Goal: Task Accomplishment & Management: Complete application form

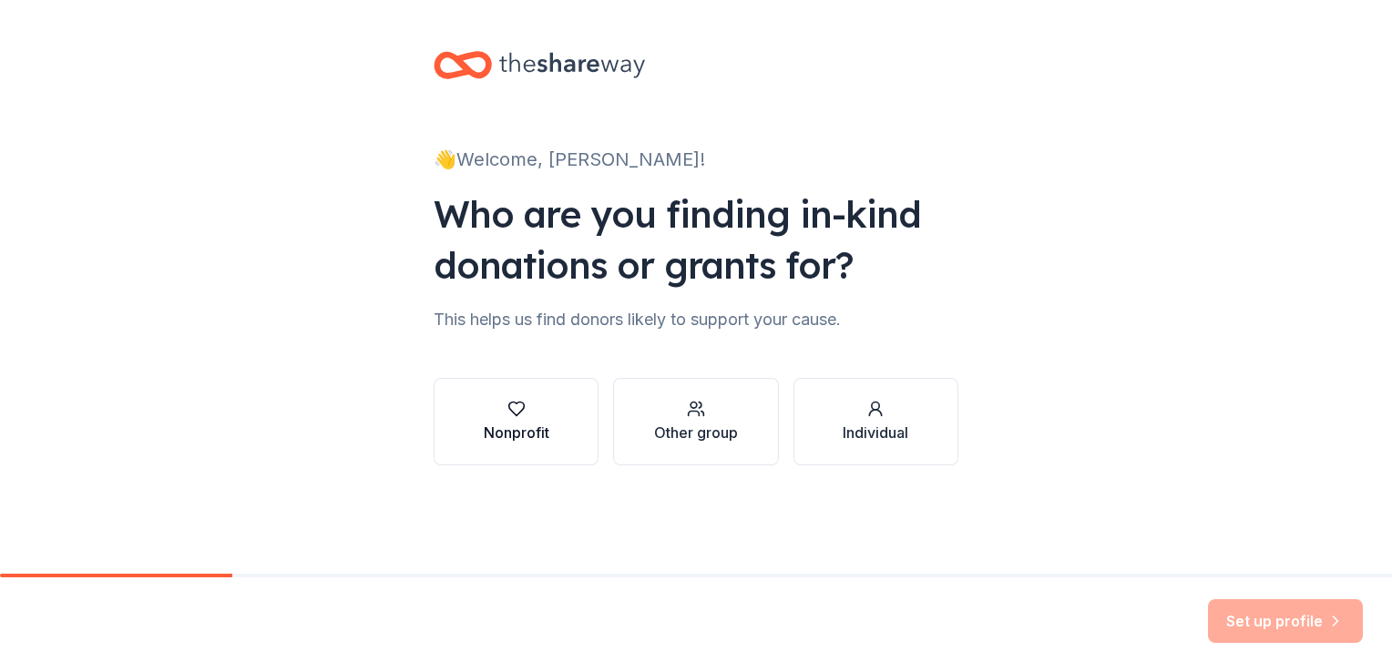
click at [542, 450] on button "Nonprofit" at bounding box center [516, 421] width 165 height 87
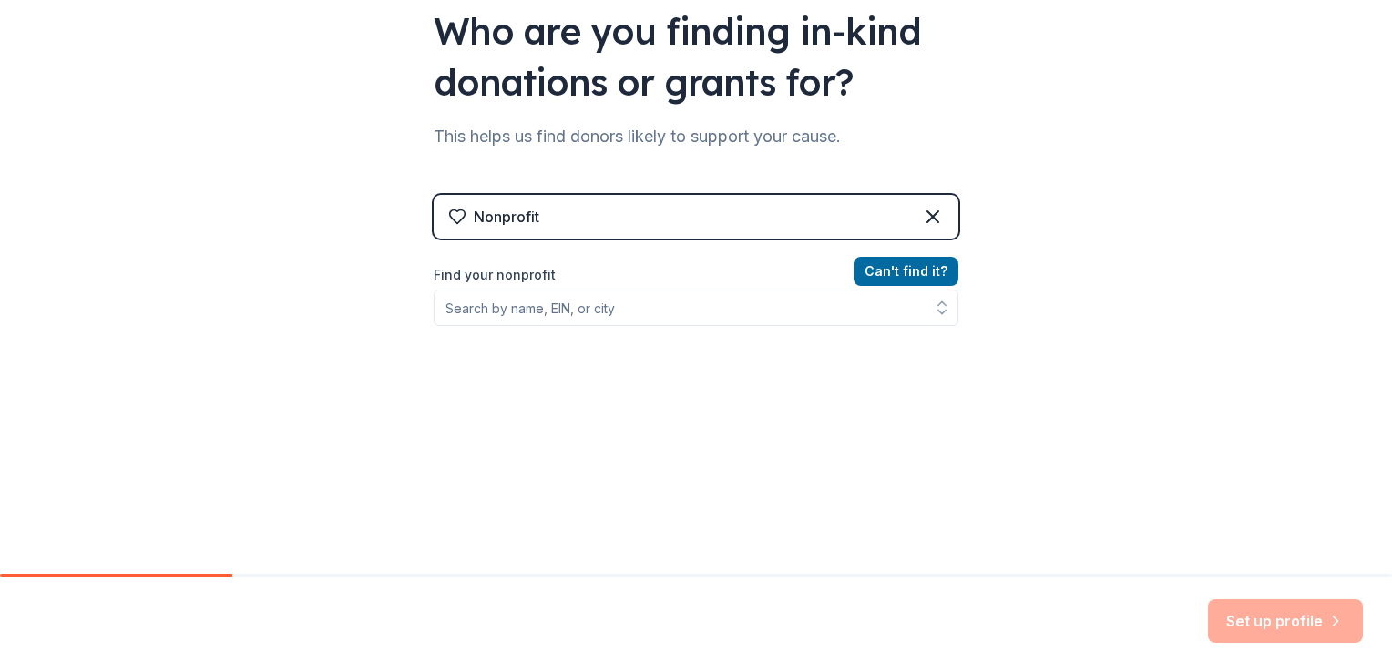
scroll to position [197, 0]
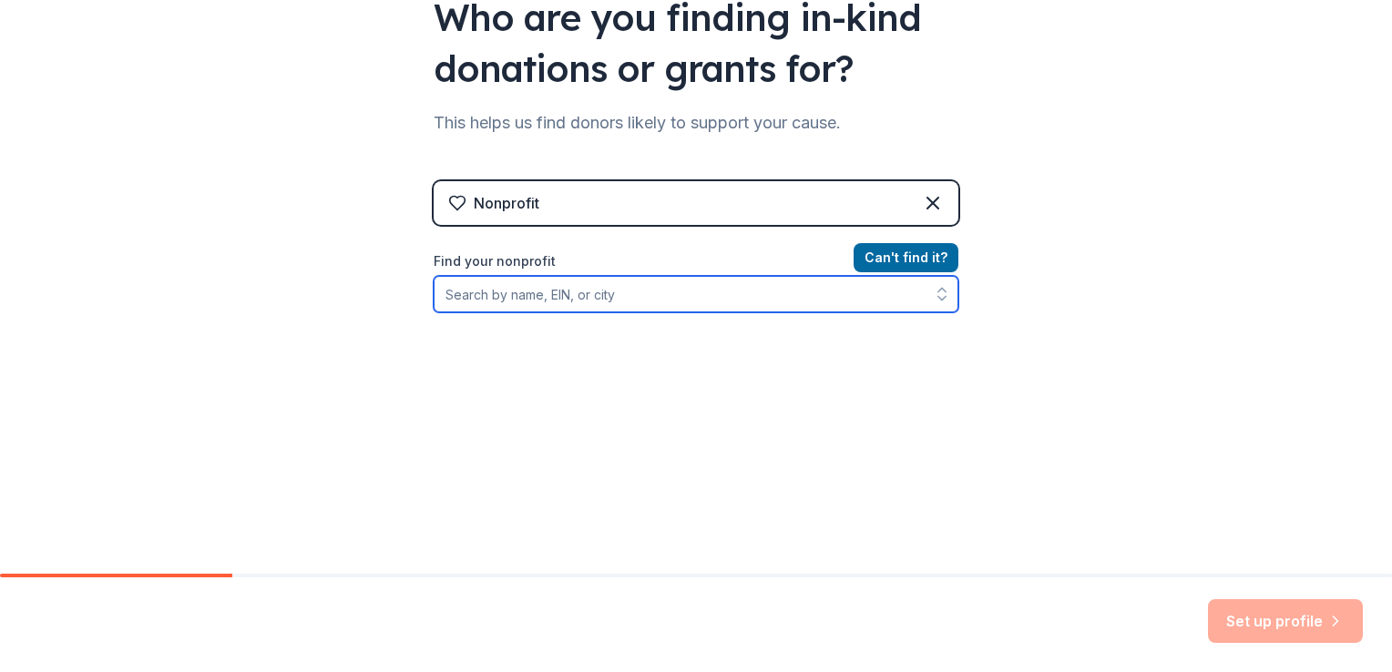
click at [743, 295] on input "Find your nonprofit" at bounding box center [696, 294] width 525 height 36
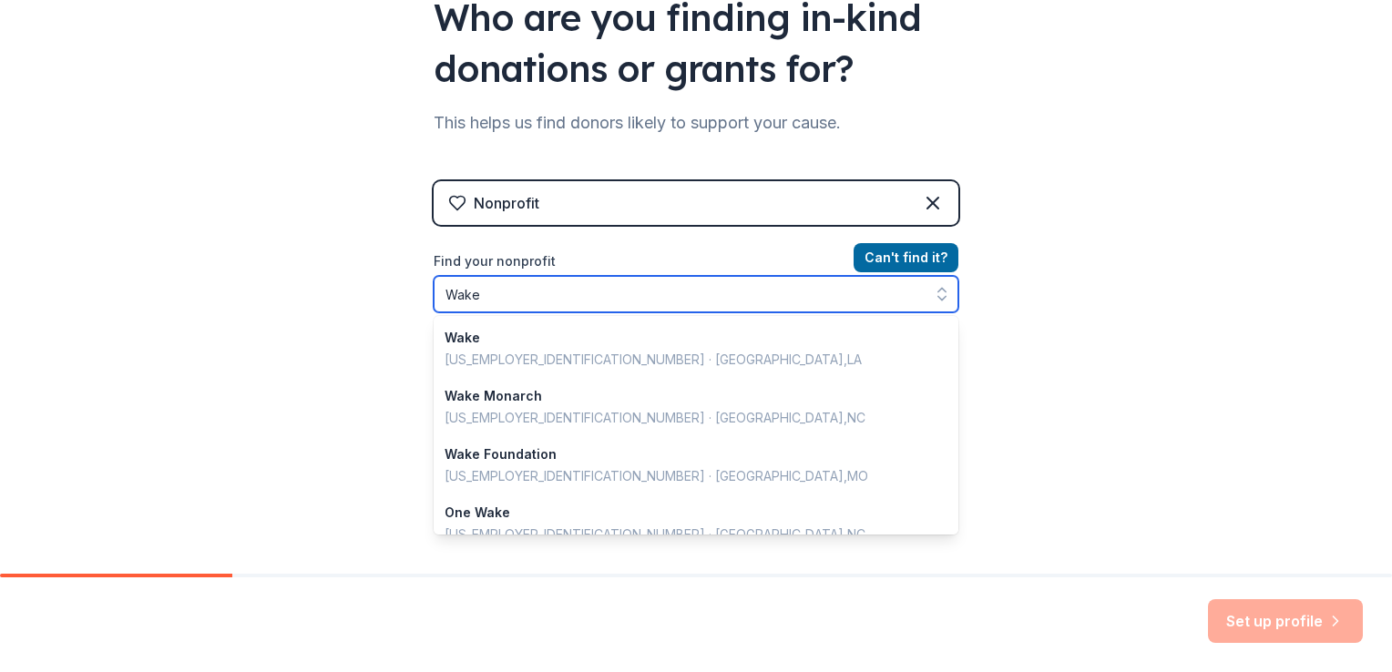
scroll to position [1286, 0]
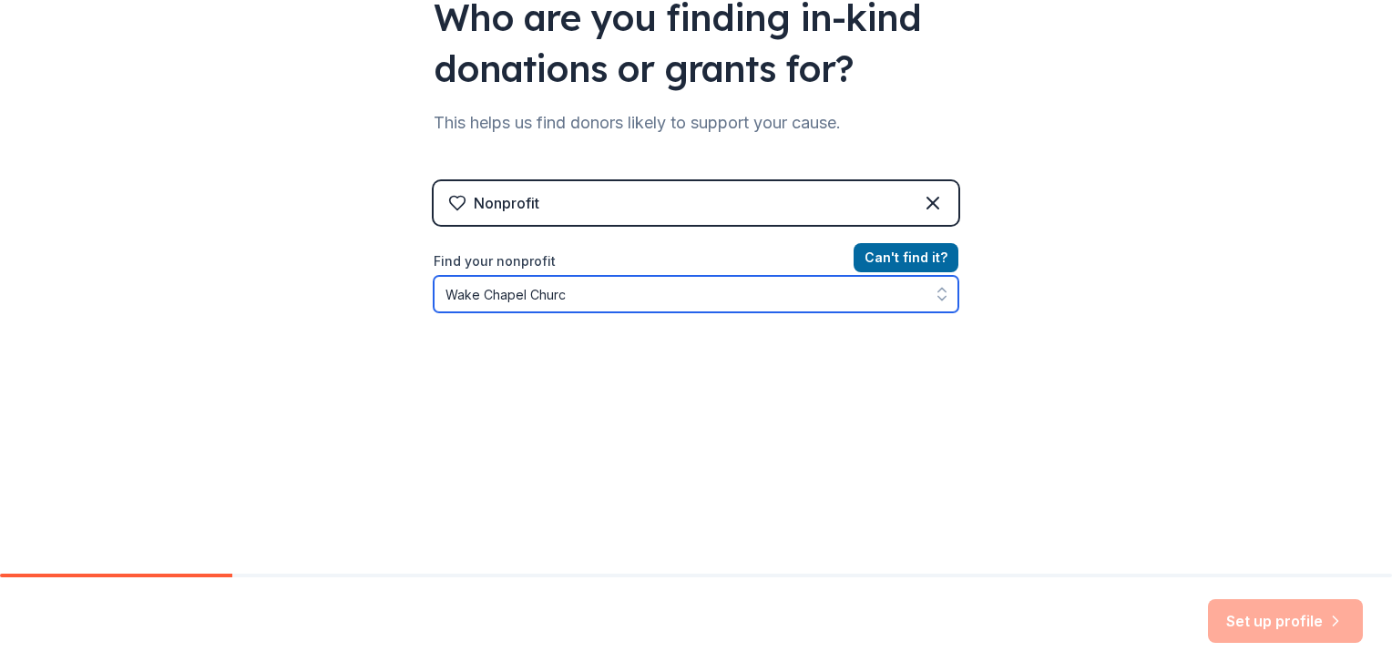
type input "[DEMOGRAPHIC_DATA]"
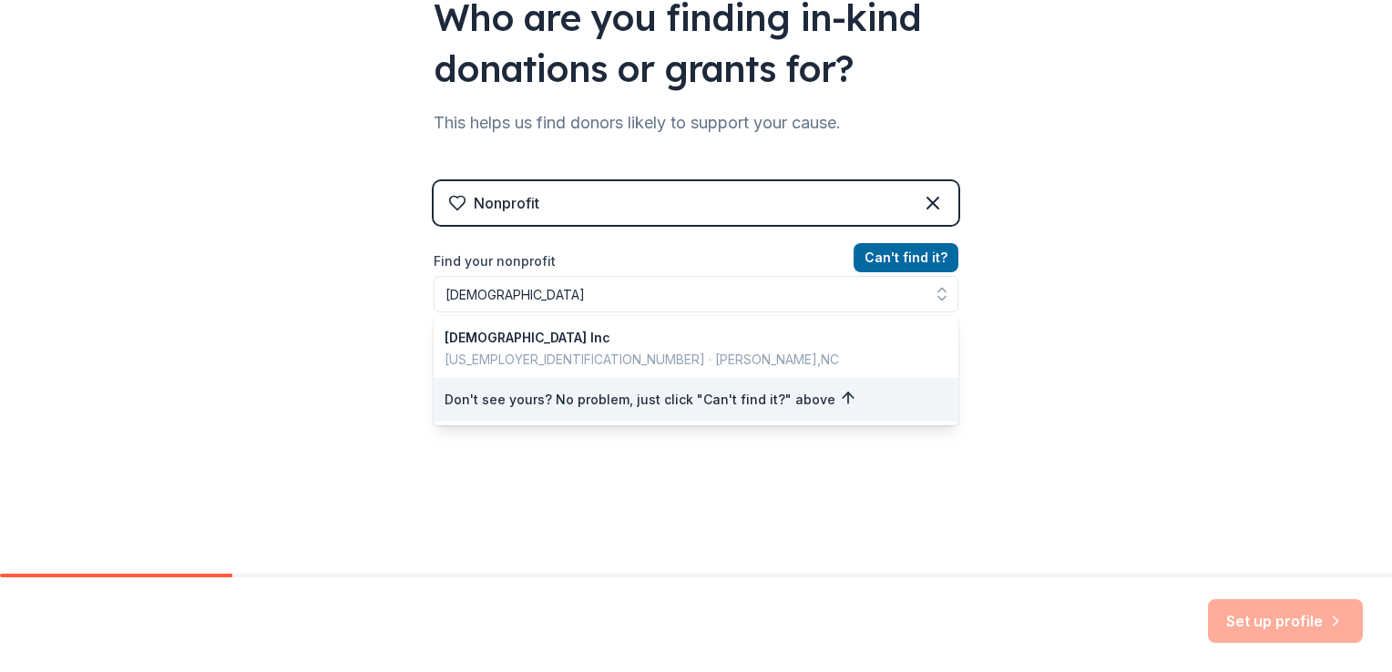
click at [1022, 529] on div "👋 Welcome, [PERSON_NAME]! Who are you finding in-kind donations or grants for? …" at bounding box center [696, 192] width 1392 height 779
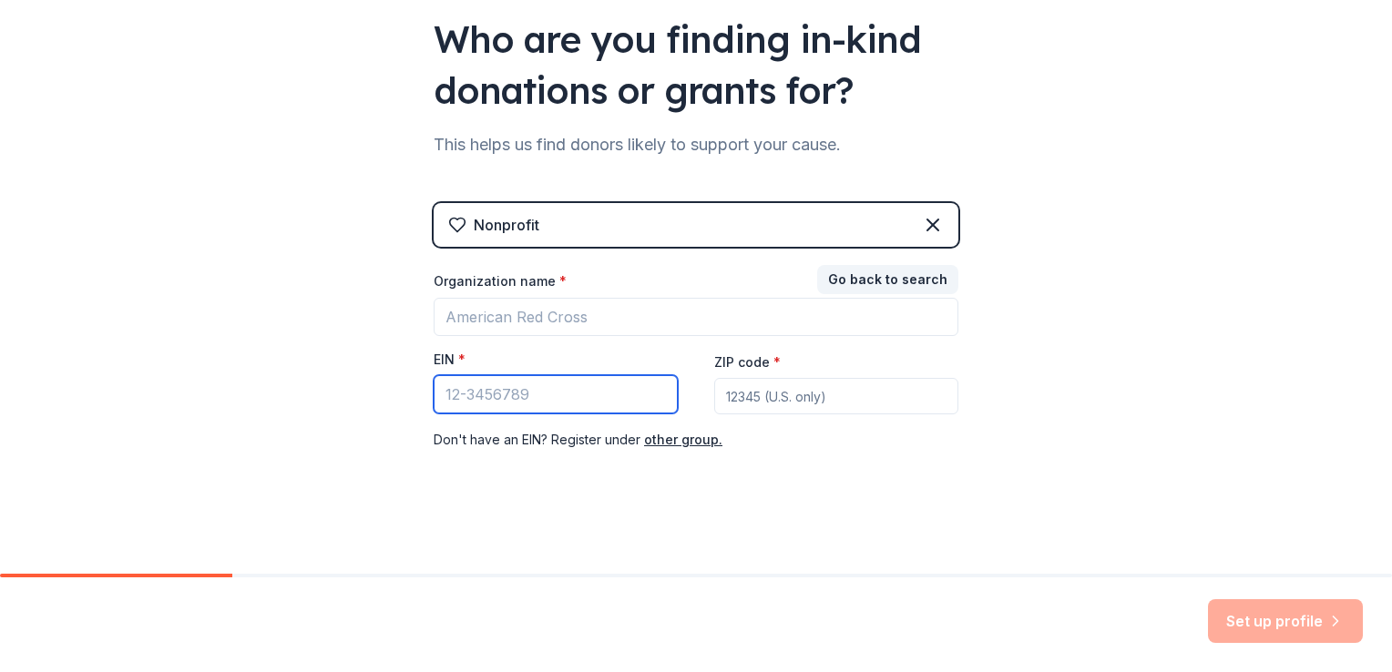
click at [597, 397] on input "EIN *" at bounding box center [556, 394] width 244 height 38
paste input "[US_EMPLOYER_IDENTIFICATION_NUMBER]"
click at [583, 403] on input "[US_EMPLOYER_IDENTIFICATION_NUMBER]" at bounding box center [556, 394] width 244 height 38
type input "[US_EMPLOYER_IDENTIFICATION_NUMBER]"
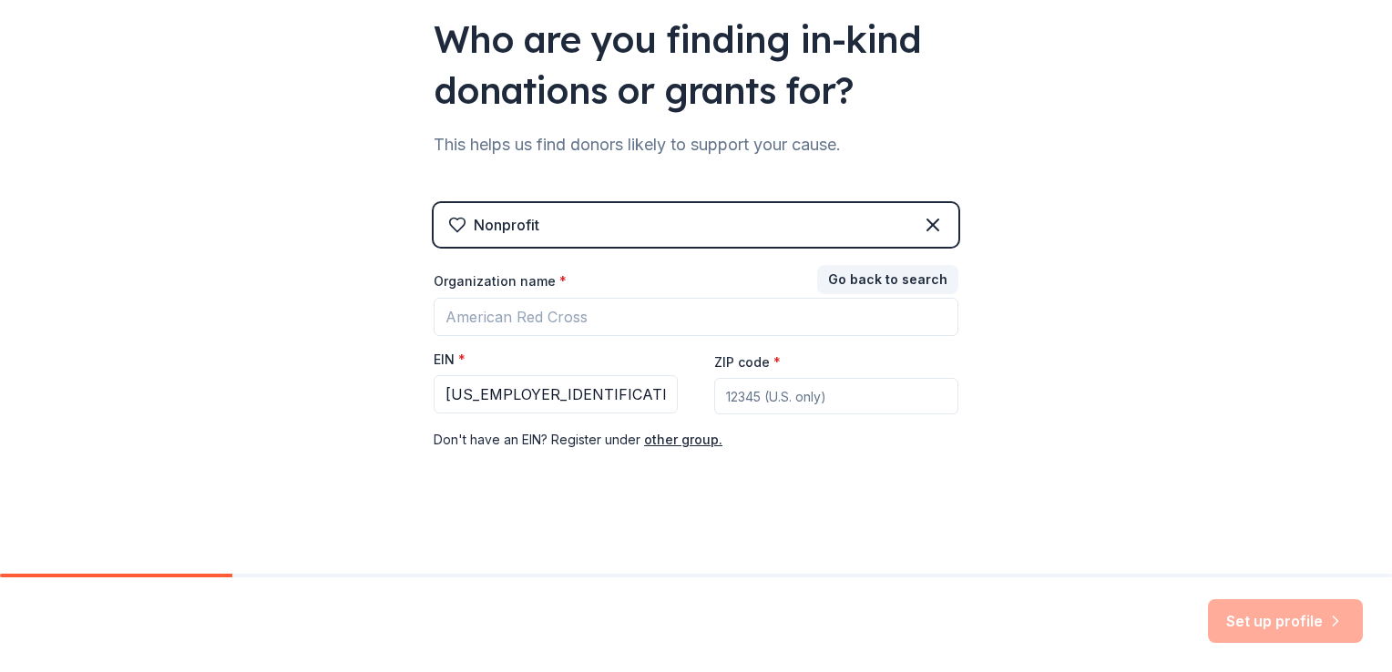
click at [772, 404] on input "ZIP code *" at bounding box center [836, 396] width 244 height 36
type input "27604"
click at [1097, 612] on div "Set up profile" at bounding box center [696, 624] width 1392 height 95
click at [1245, 630] on div "Set up profile" at bounding box center [1285, 621] width 155 height 44
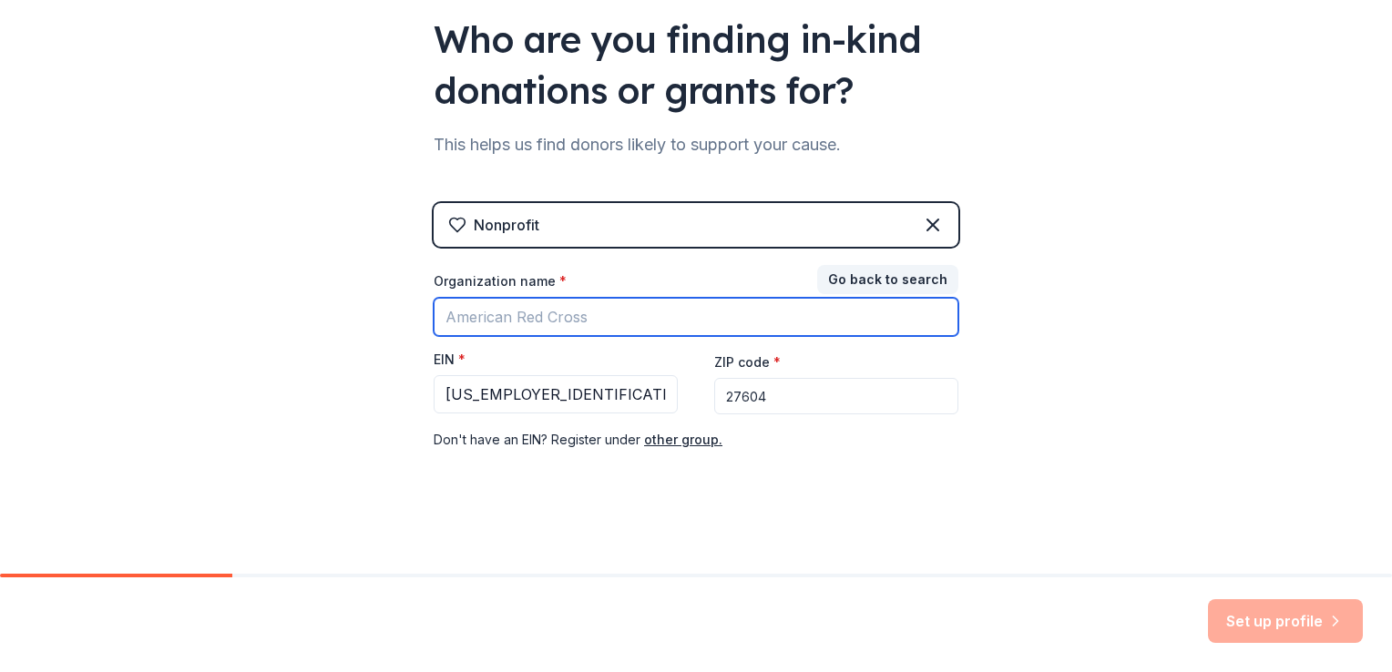
click at [589, 316] on input "Organization name *" at bounding box center [696, 317] width 525 height 38
type input "[DEMOGRAPHIC_DATA]"
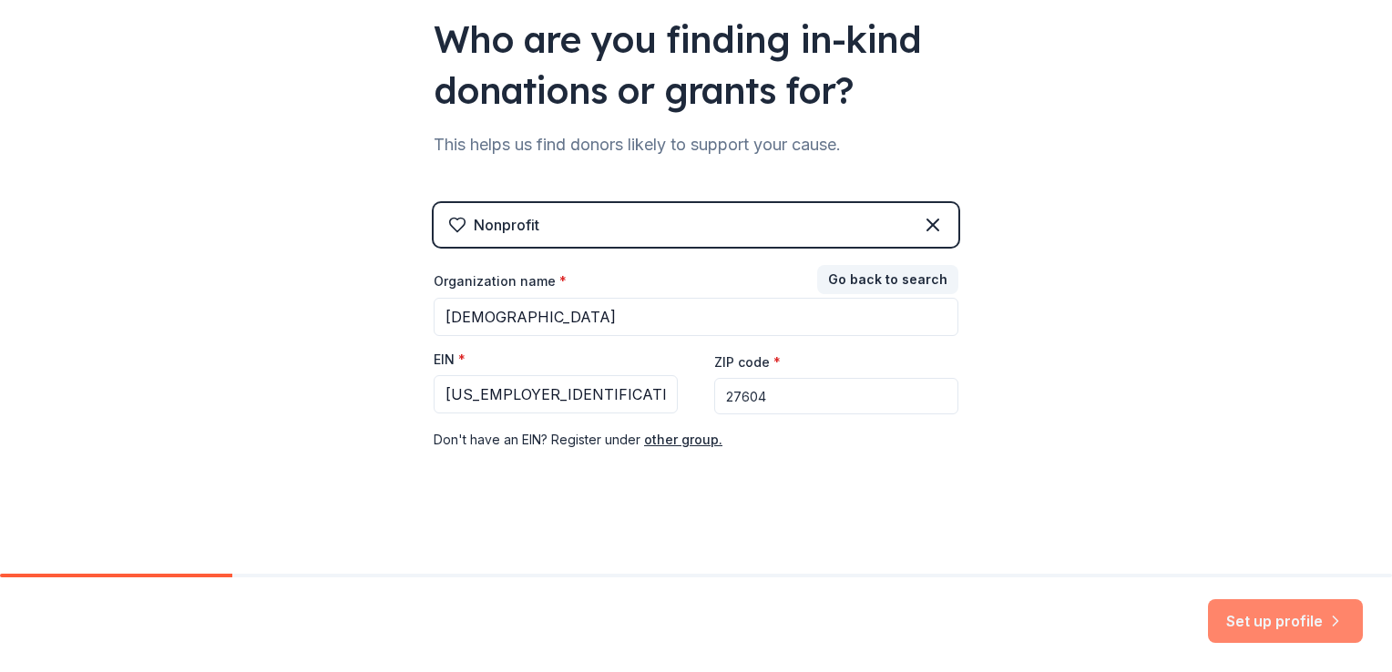
click at [1230, 621] on button "Set up profile" at bounding box center [1285, 621] width 155 height 44
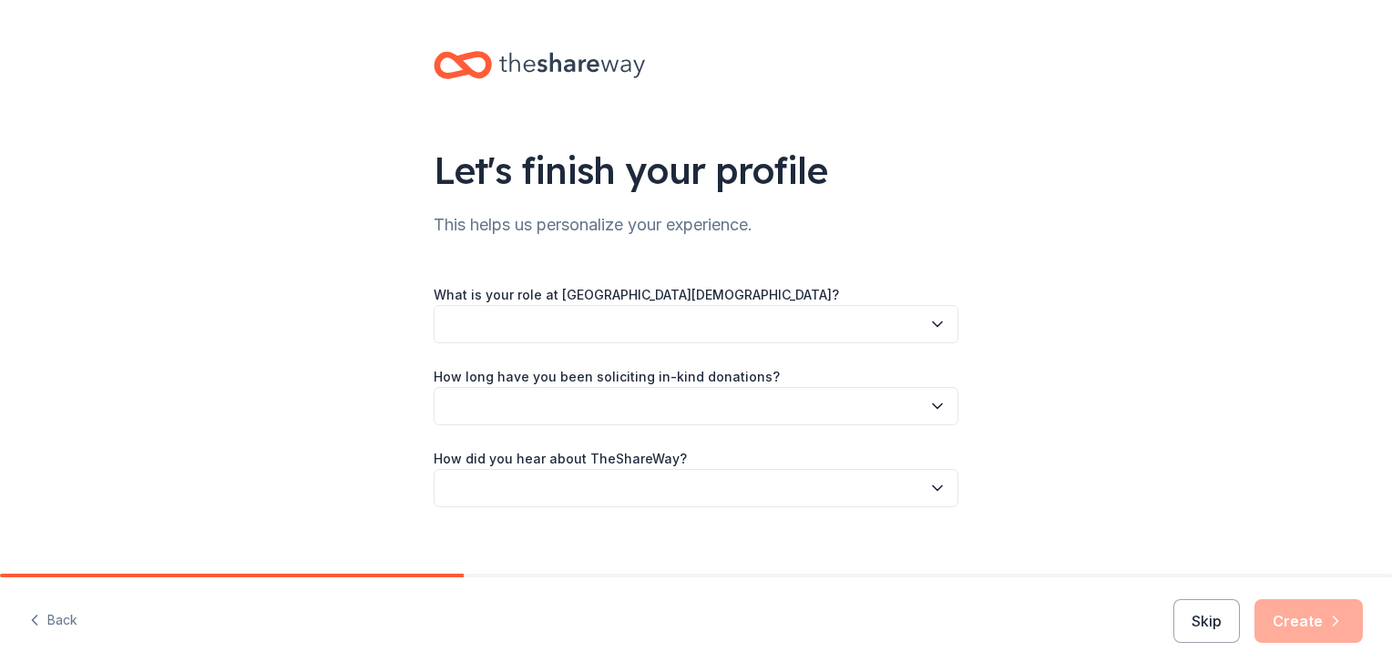
click at [829, 330] on button "button" at bounding box center [696, 324] width 525 height 38
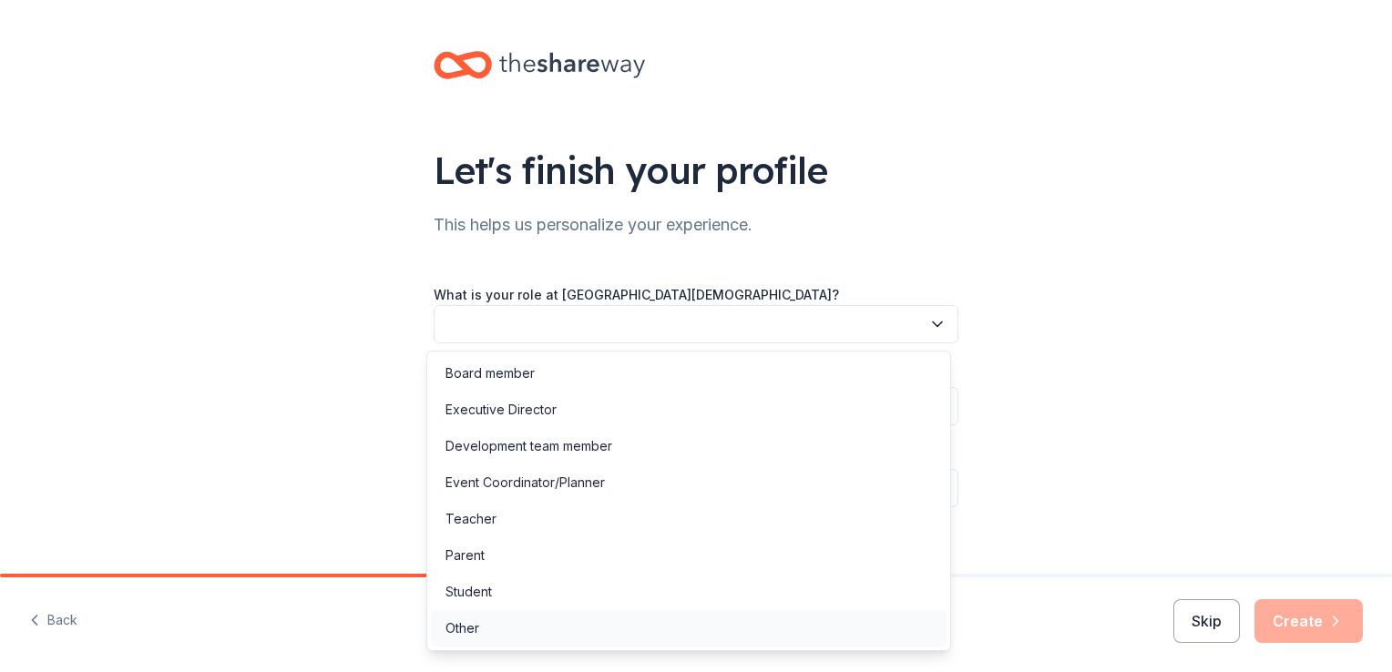
click at [527, 635] on div "Other" at bounding box center [689, 628] width 516 height 36
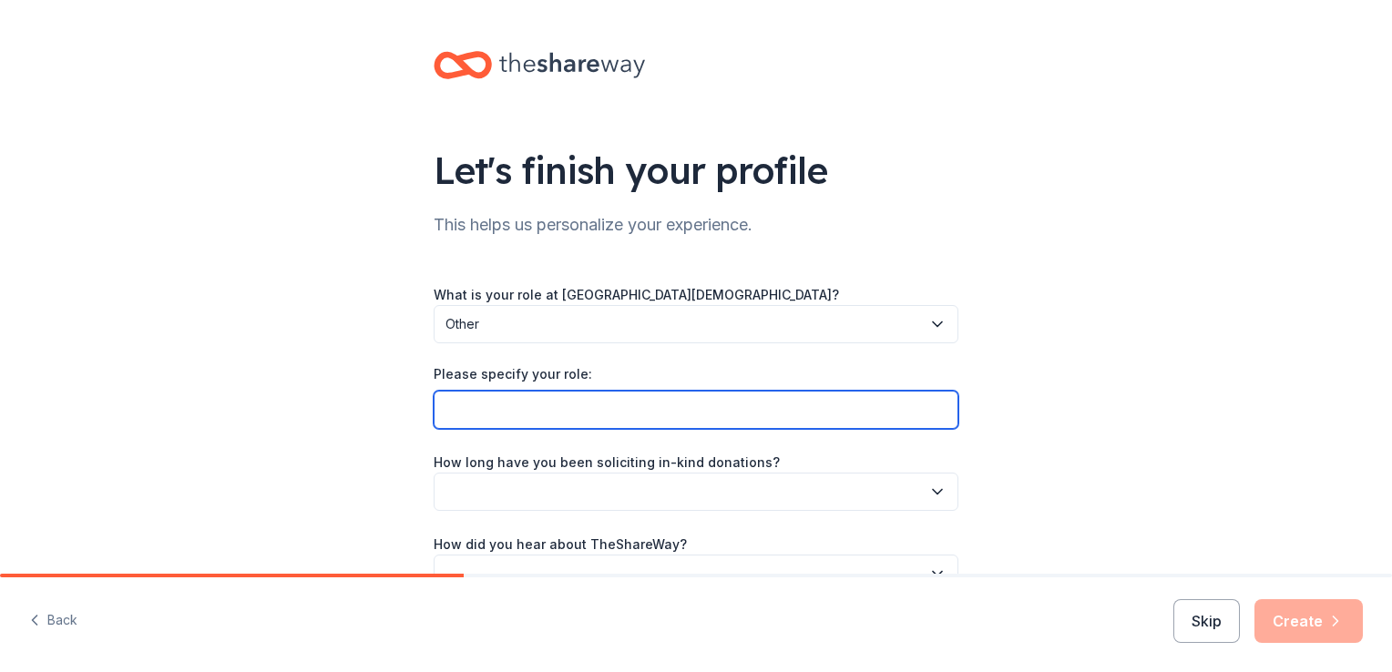
click at [555, 413] on input "Please specify your role:" at bounding box center [696, 410] width 525 height 38
type input "Outreach Coordinator"
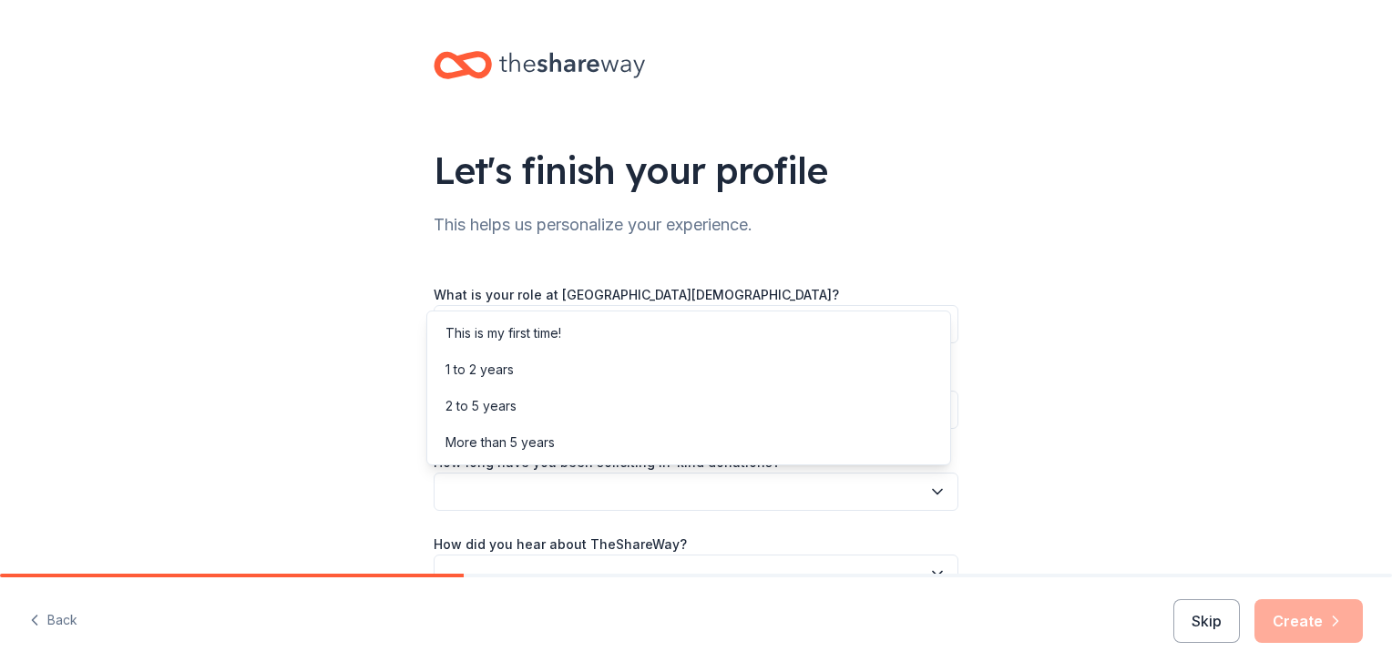
click at [550, 500] on button "button" at bounding box center [696, 492] width 525 height 38
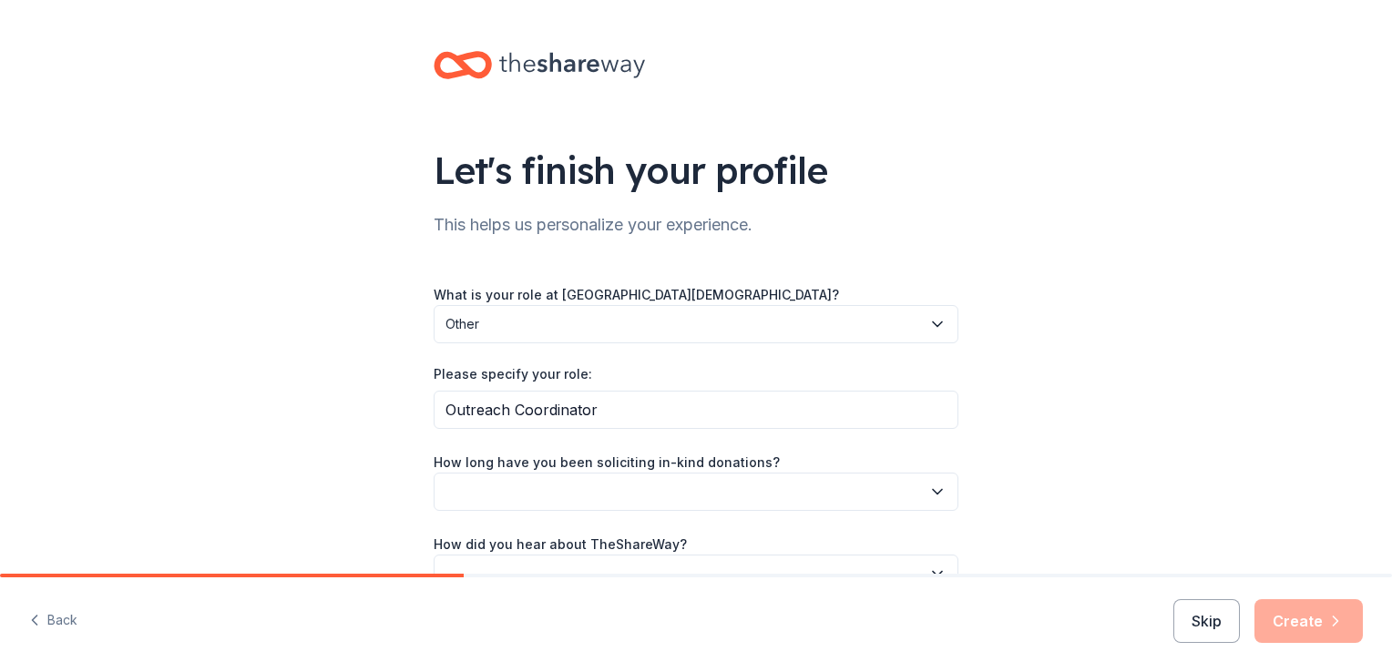
click at [550, 476] on button "button" at bounding box center [696, 492] width 525 height 38
click at [550, 482] on button "button" at bounding box center [696, 492] width 525 height 38
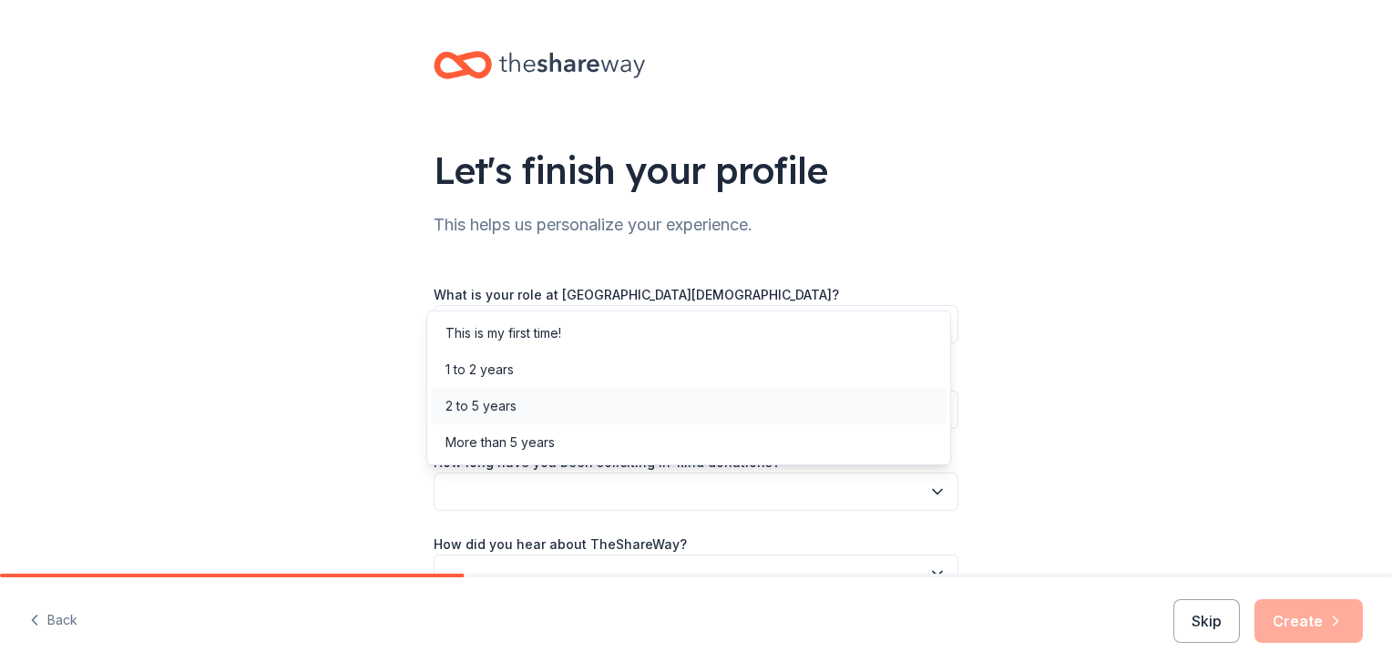
click at [517, 414] on div "2 to 5 years" at bounding box center [689, 406] width 516 height 36
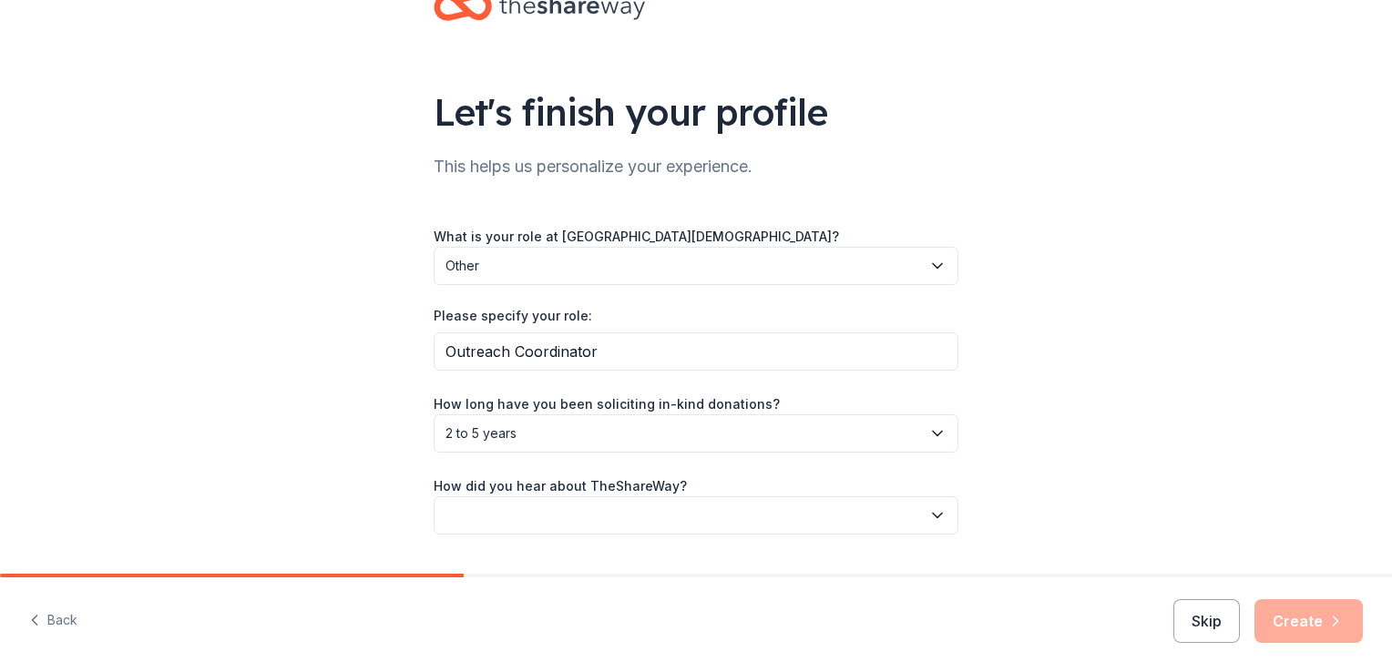
scroll to position [106, 0]
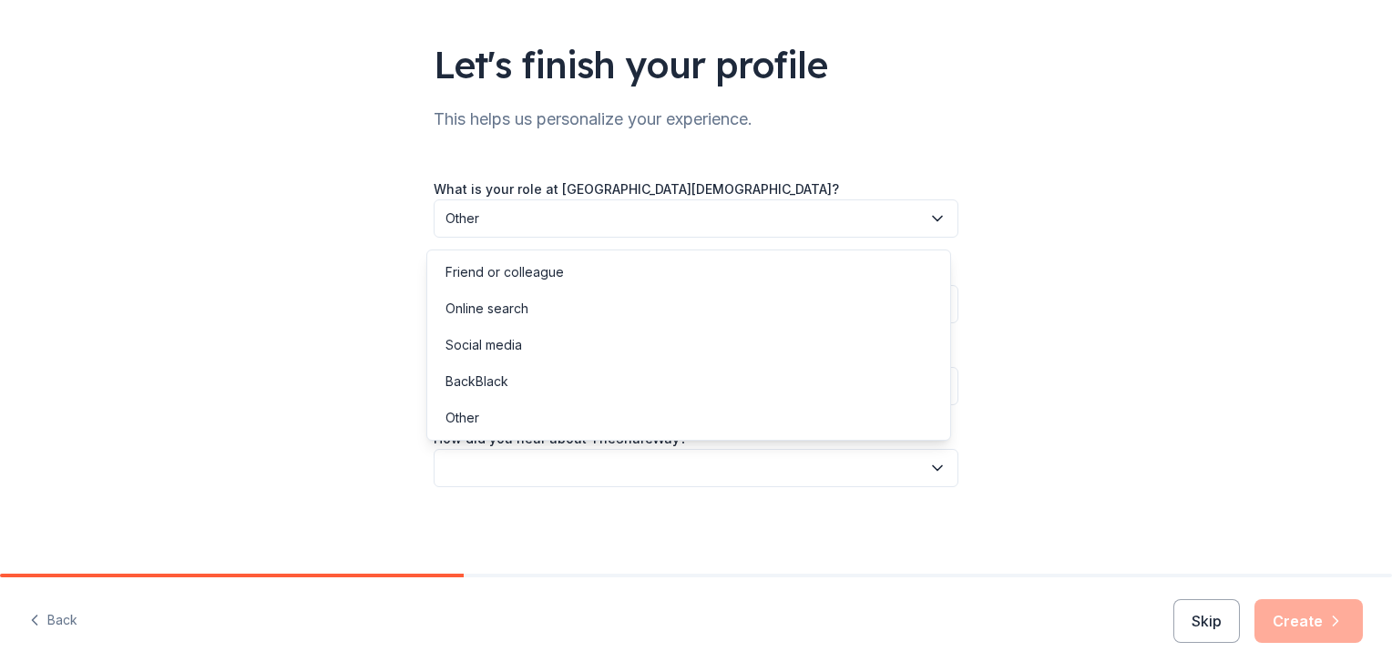
click at [493, 463] on button "button" at bounding box center [696, 468] width 525 height 38
click at [516, 315] on div "Online search" at bounding box center [486, 309] width 83 height 22
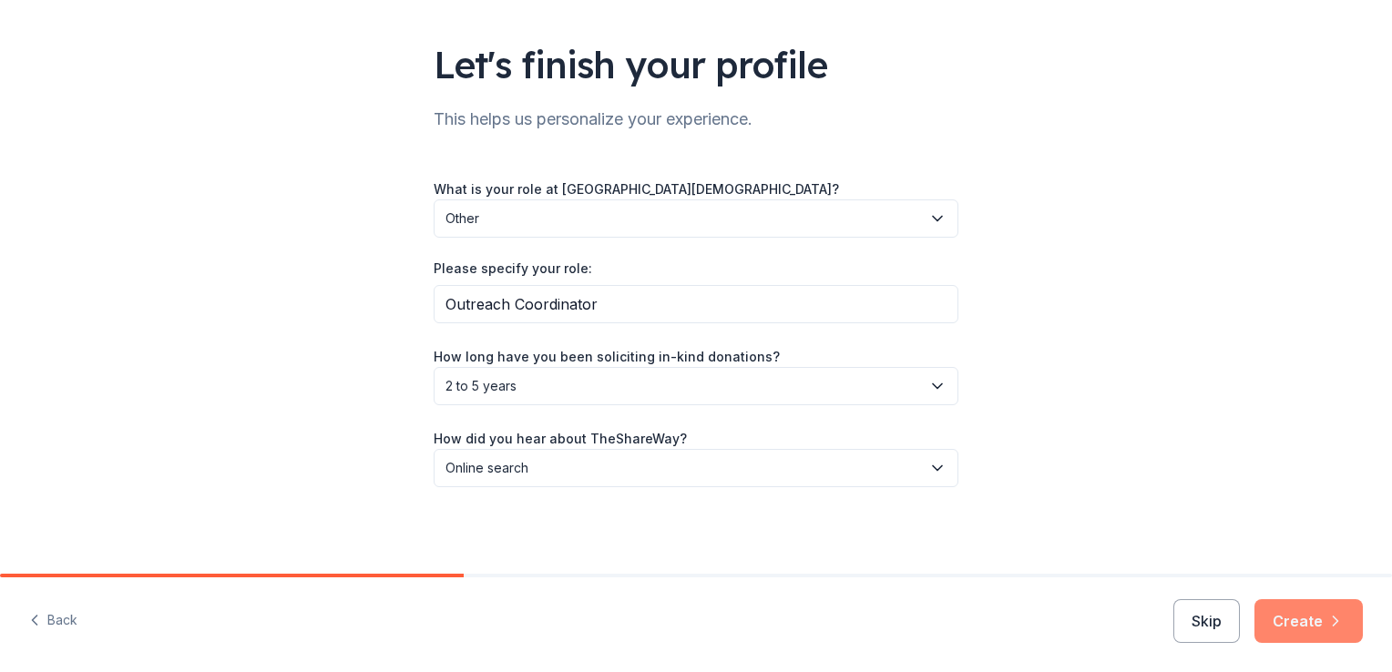
click at [1288, 628] on button "Create" at bounding box center [1308, 621] width 108 height 44
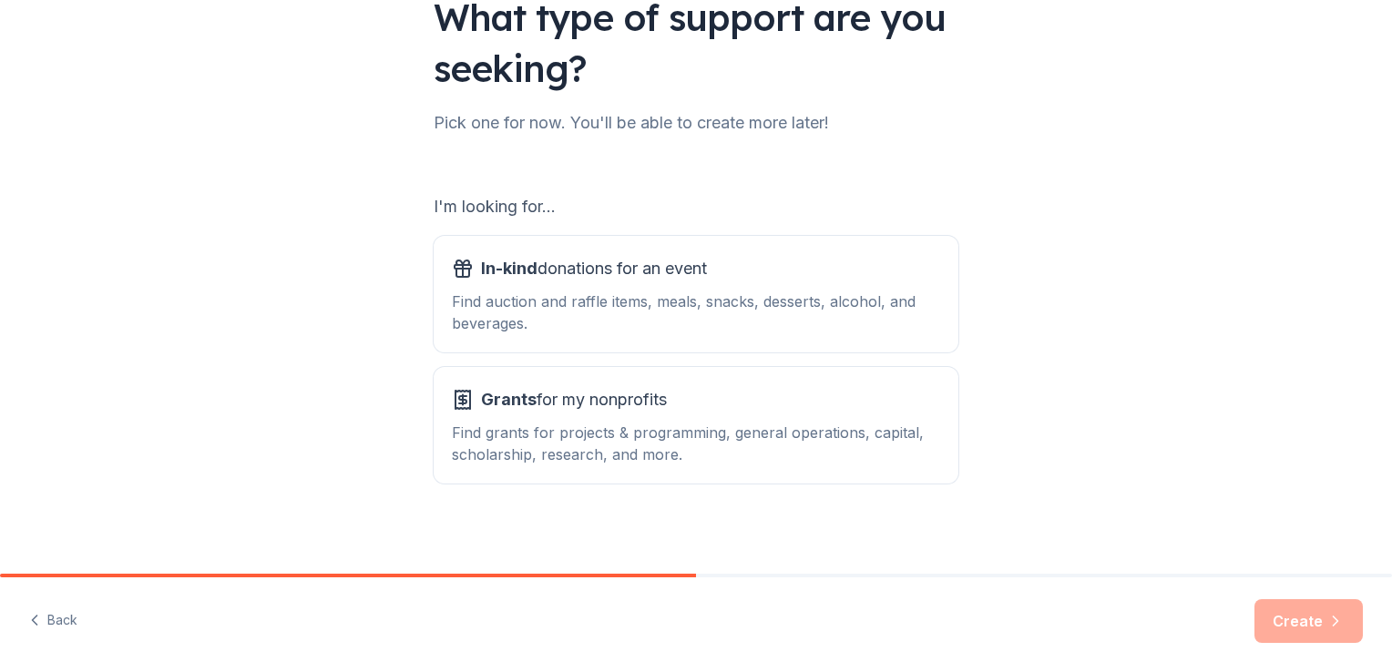
scroll to position [160, 0]
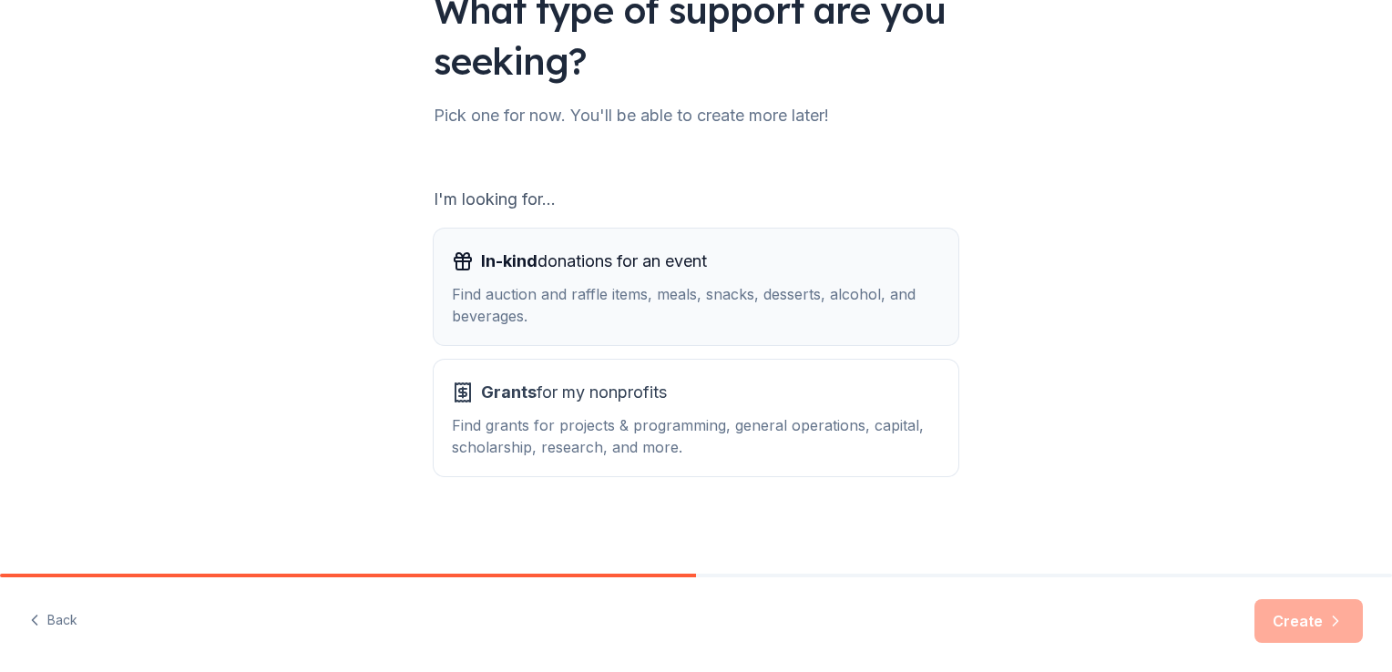
click at [514, 268] on span "In-kind" at bounding box center [509, 260] width 56 height 19
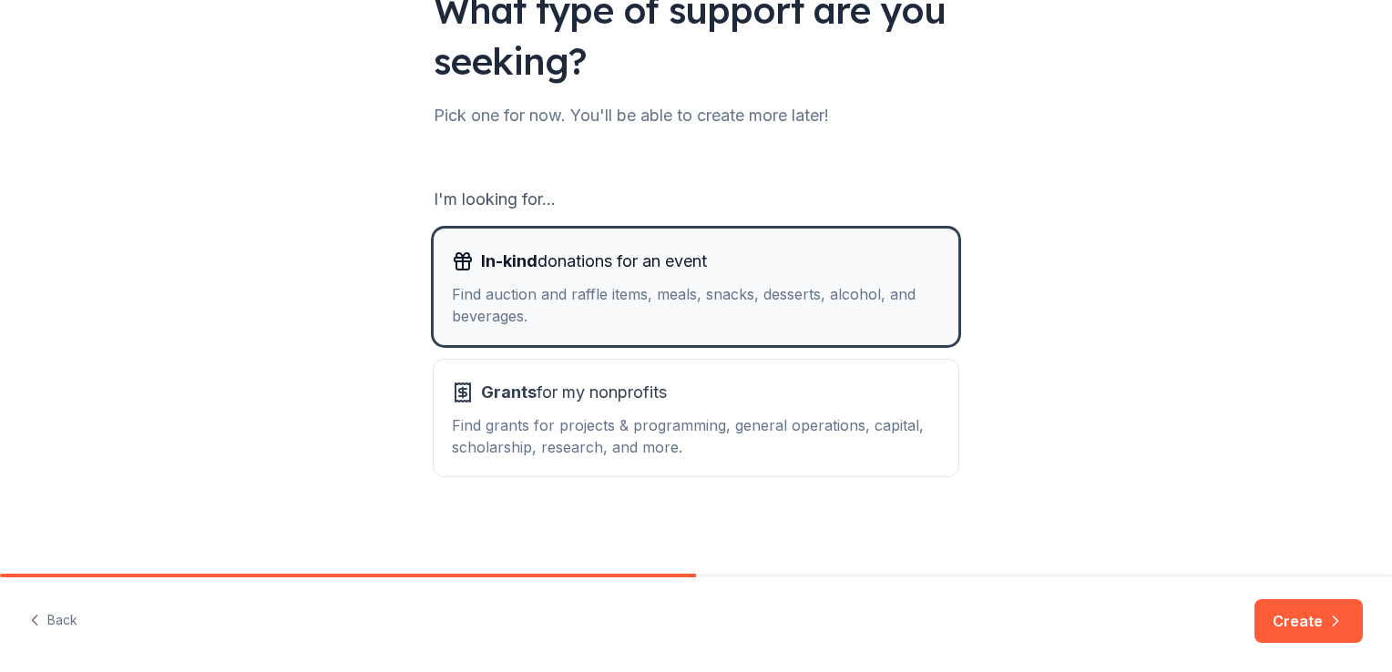
click at [534, 283] on div "Find auction and raffle items, meals, snacks, desserts, alcohol, and beverages." at bounding box center [696, 305] width 488 height 44
click at [1303, 621] on button "Create" at bounding box center [1308, 621] width 108 height 44
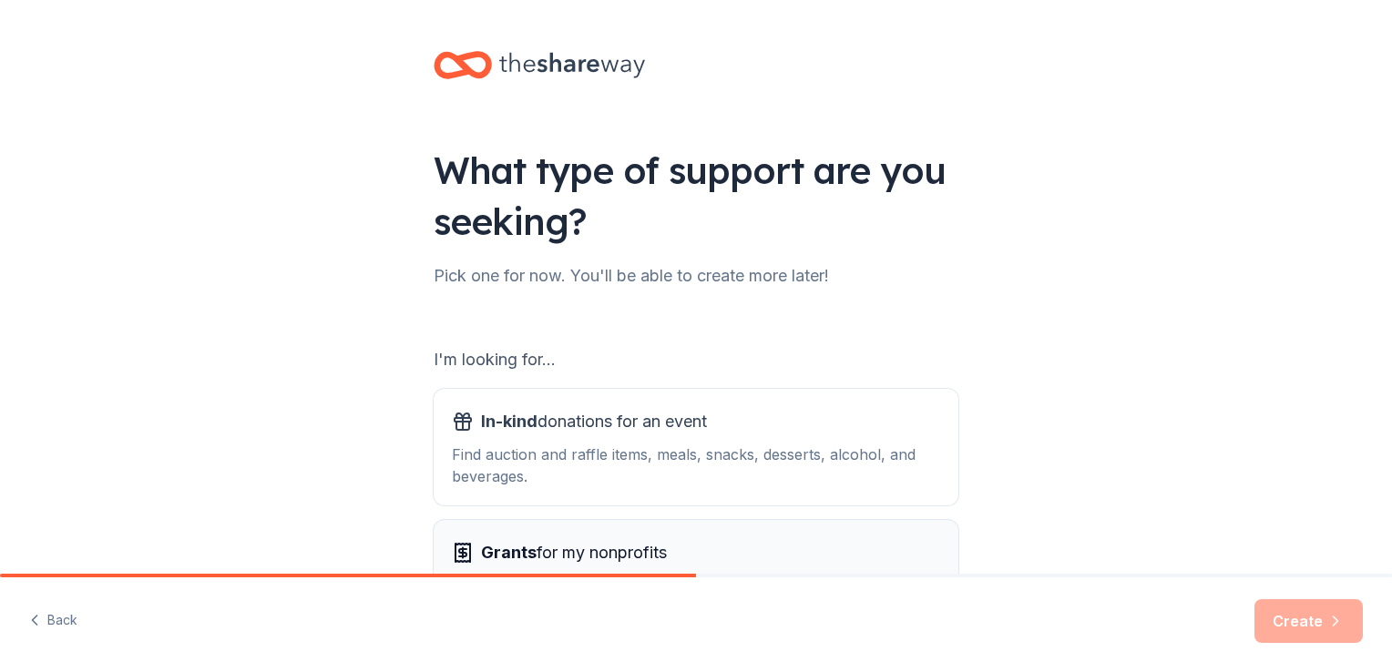
click at [537, 553] on span "Grants for my nonprofits" at bounding box center [574, 552] width 186 height 29
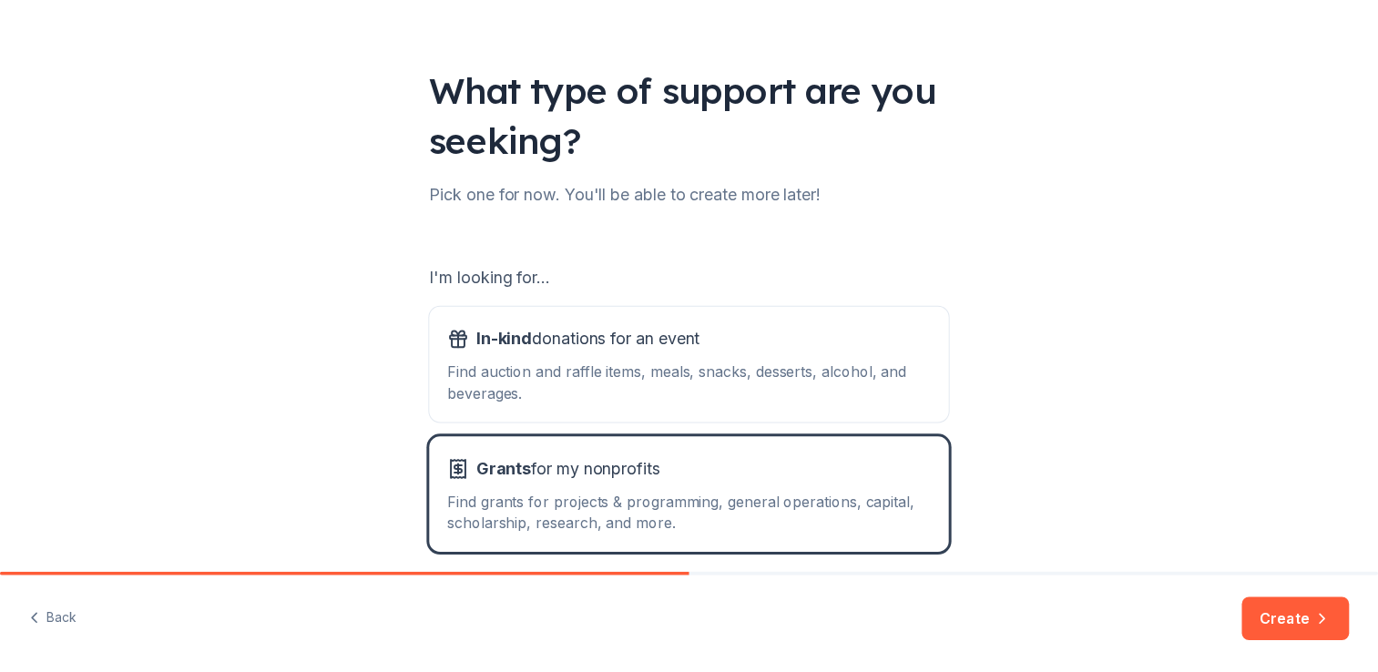
scroll to position [160, 0]
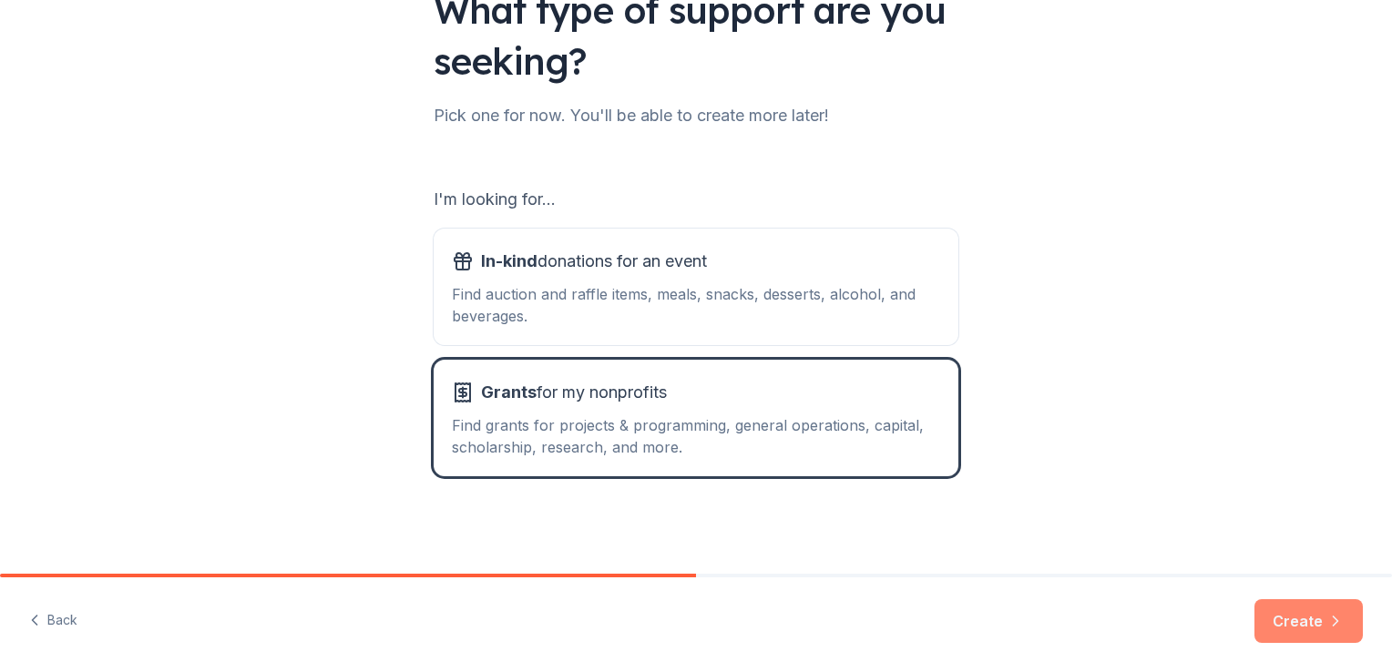
click at [1293, 636] on button "Create" at bounding box center [1308, 621] width 108 height 44
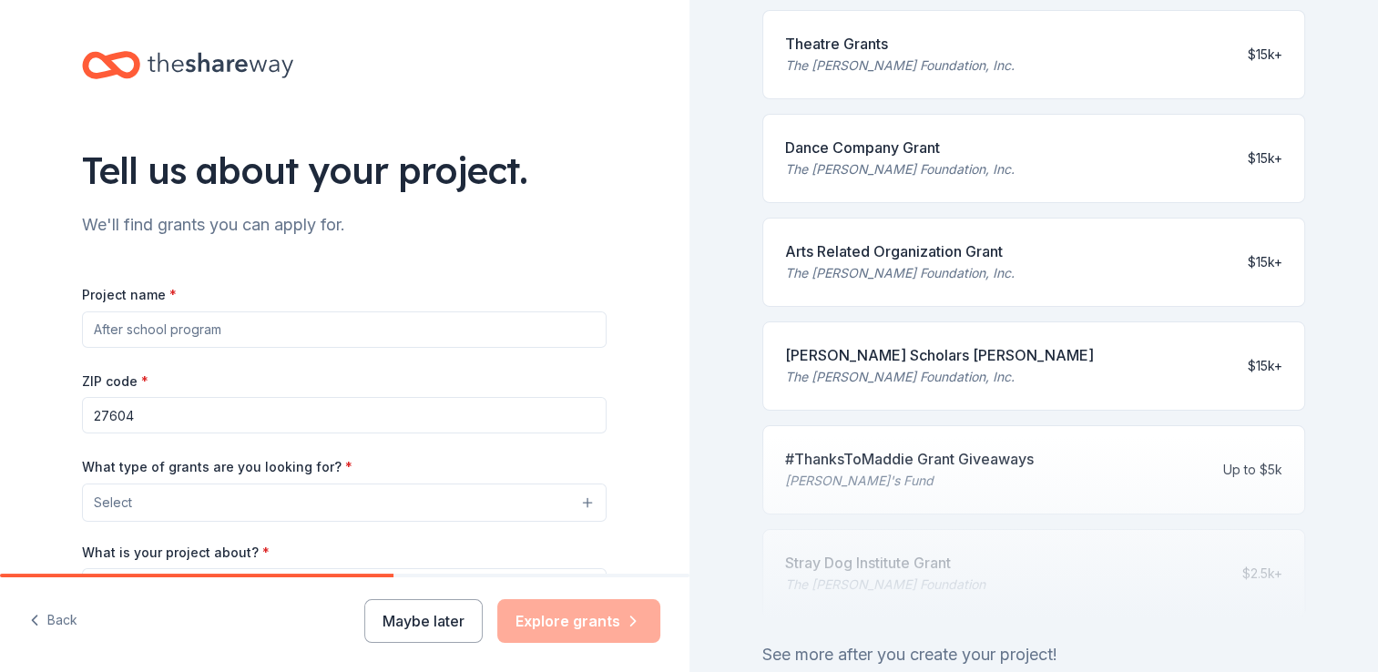
scroll to position [651, 0]
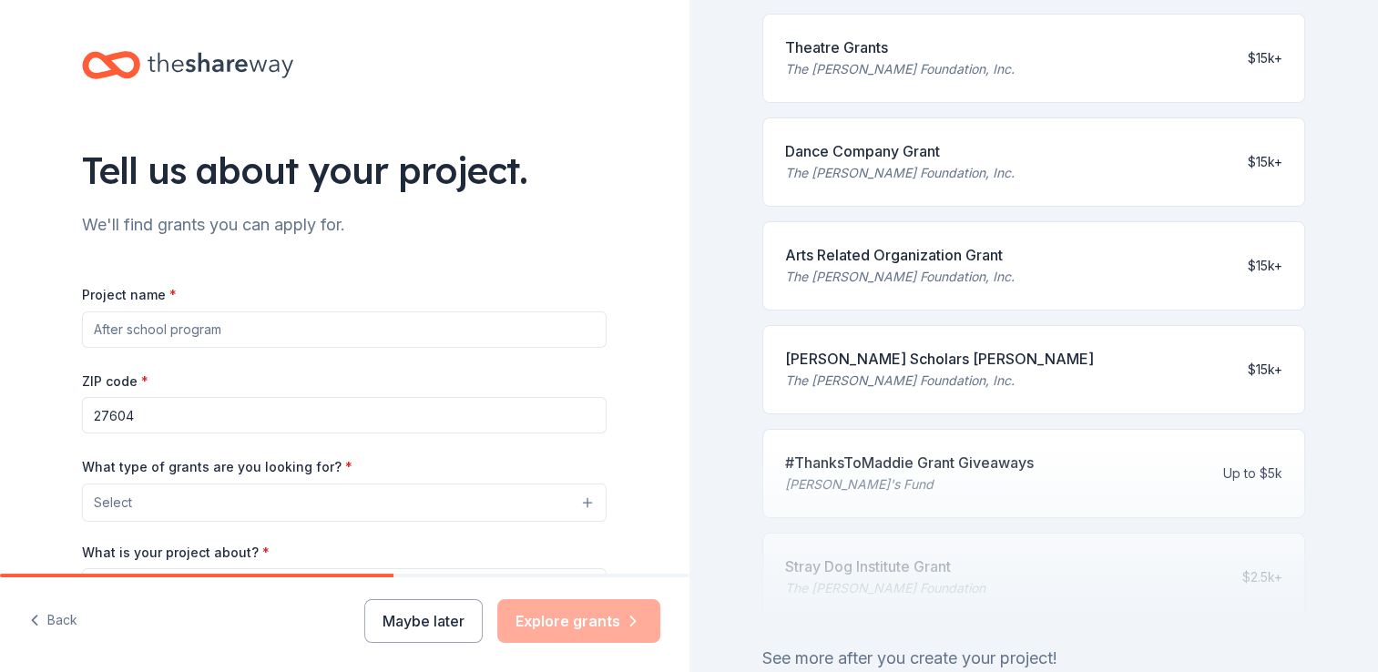
click at [929, 464] on div at bounding box center [1034, 531] width 544 height 182
click at [922, 457] on div at bounding box center [1034, 531] width 544 height 182
click at [853, 454] on div at bounding box center [1034, 531] width 544 height 182
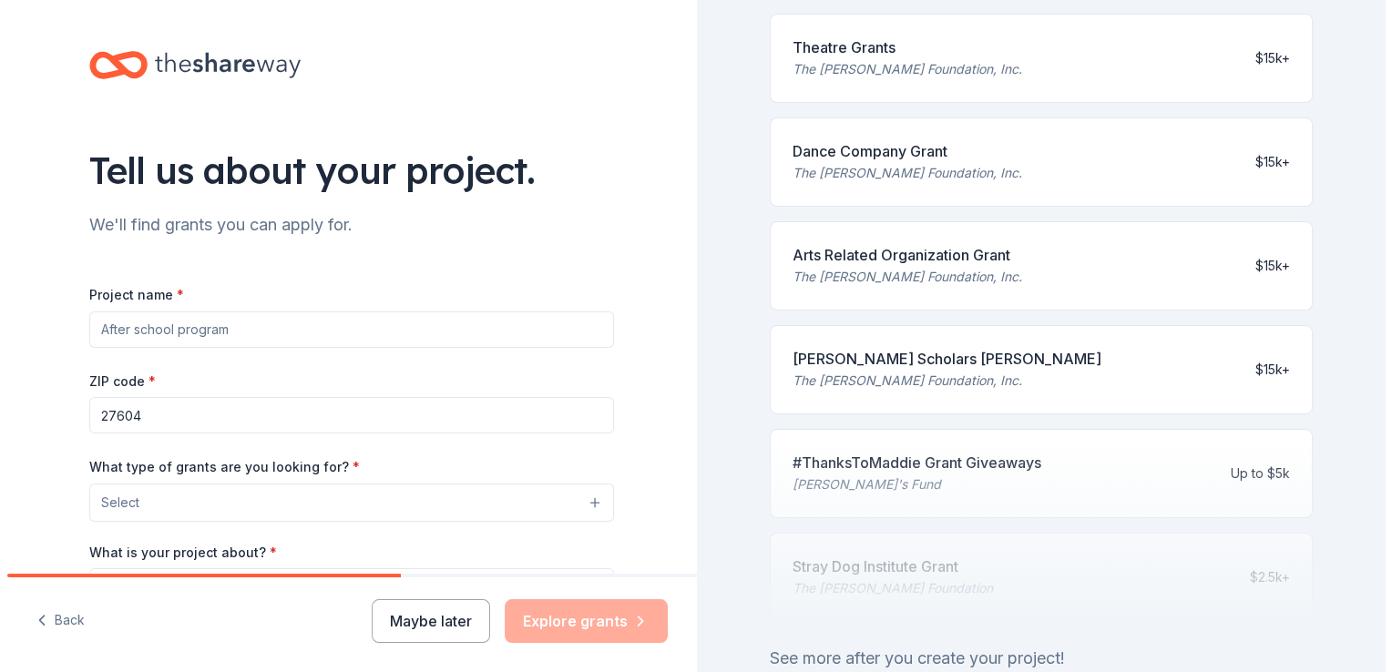
scroll to position [36, 0]
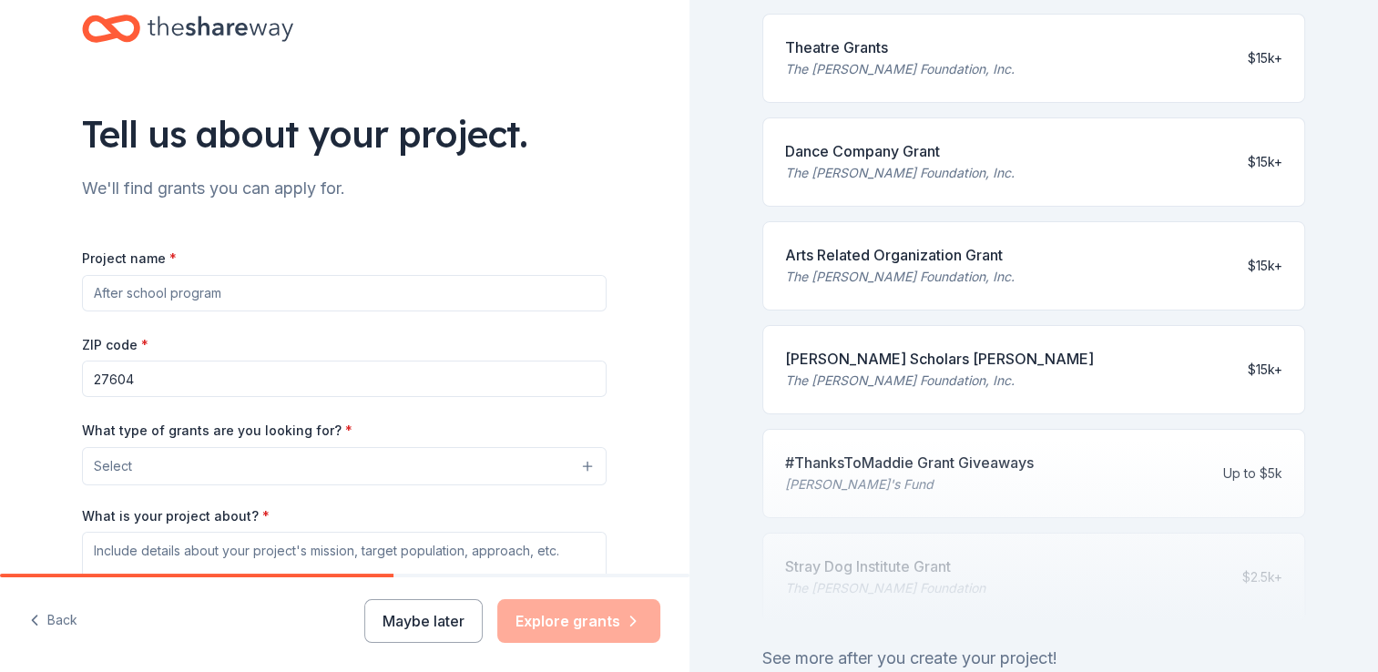
click at [153, 472] on button "Select" at bounding box center [344, 466] width 525 height 38
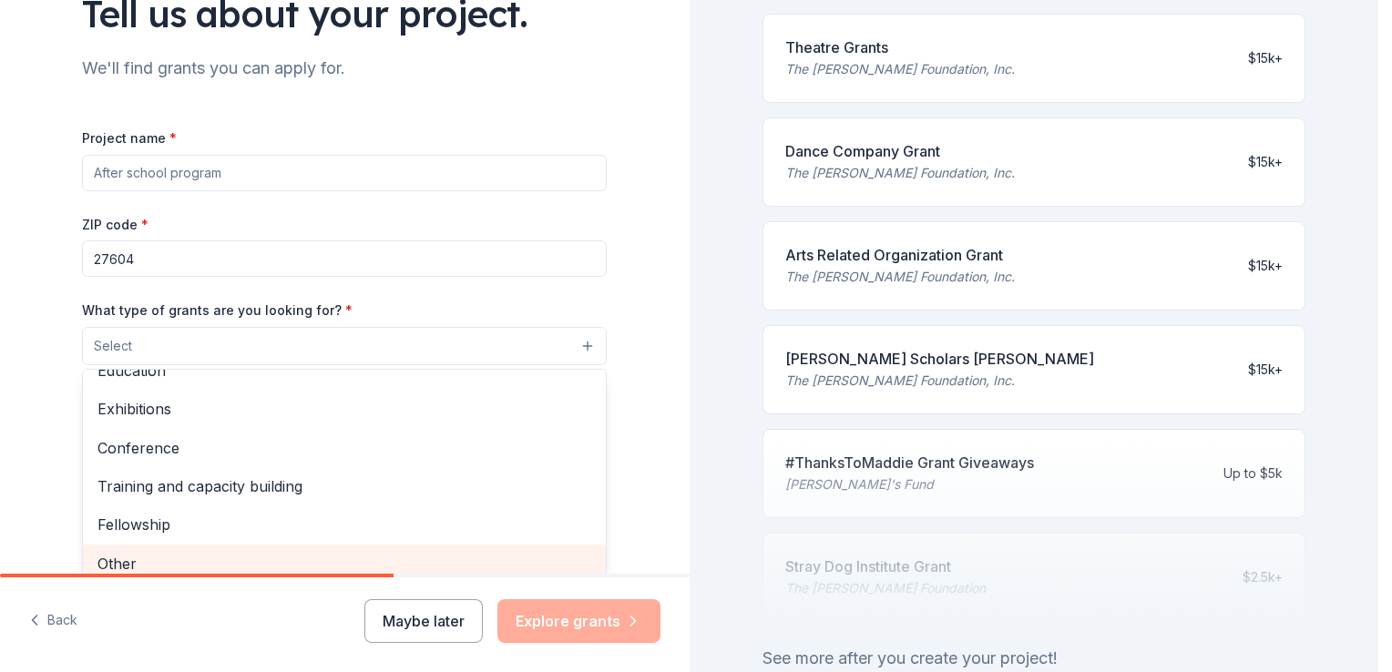
scroll to position [165, 0]
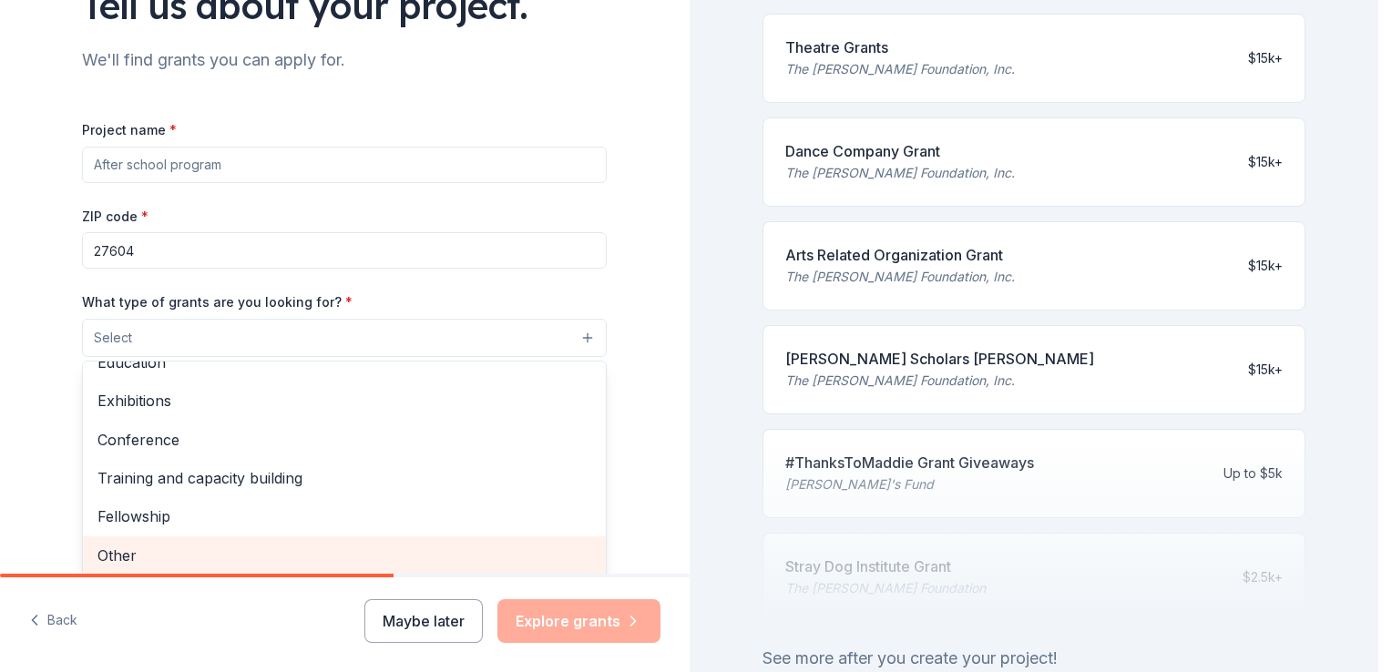
click at [242, 573] on div "Other" at bounding box center [344, 555] width 523 height 38
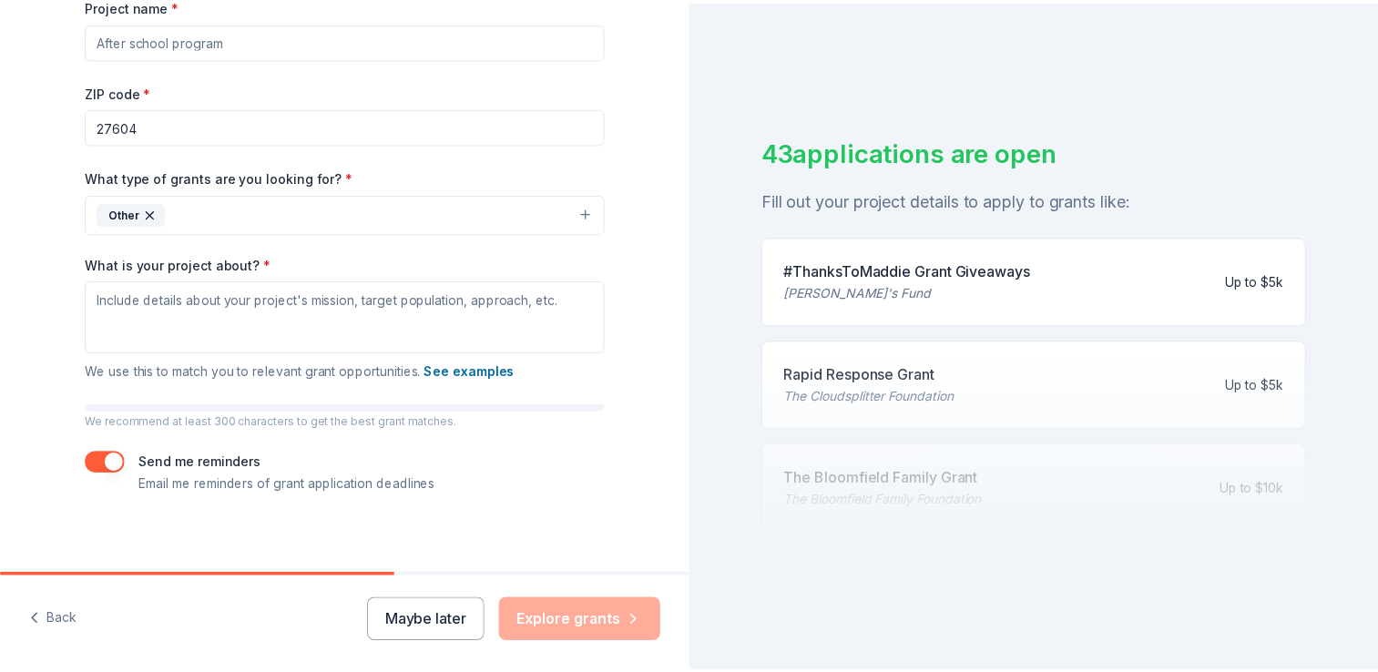
scroll to position [291, 0]
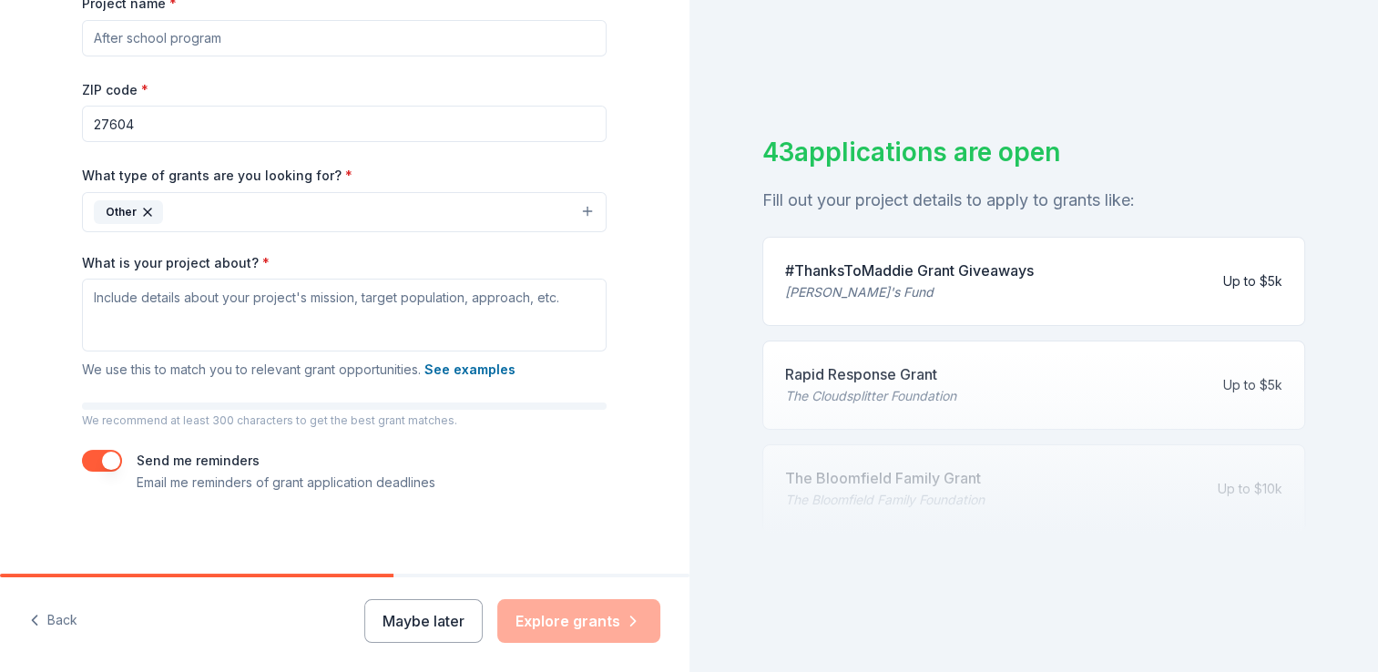
click at [683, 644] on div "Back Maybe later Explore grants" at bounding box center [344, 624] width 689 height 95
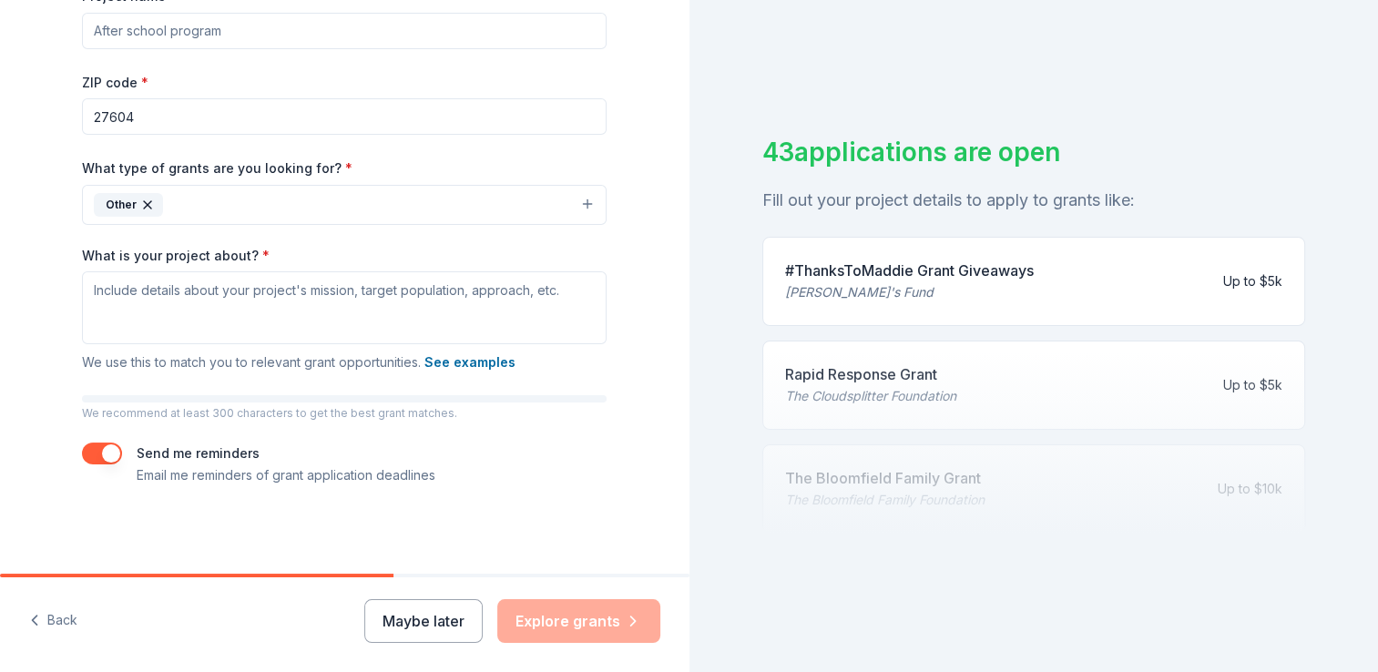
click at [820, 260] on div "#ThanksToMaddie Grant Giveaways" at bounding box center [909, 271] width 249 height 22
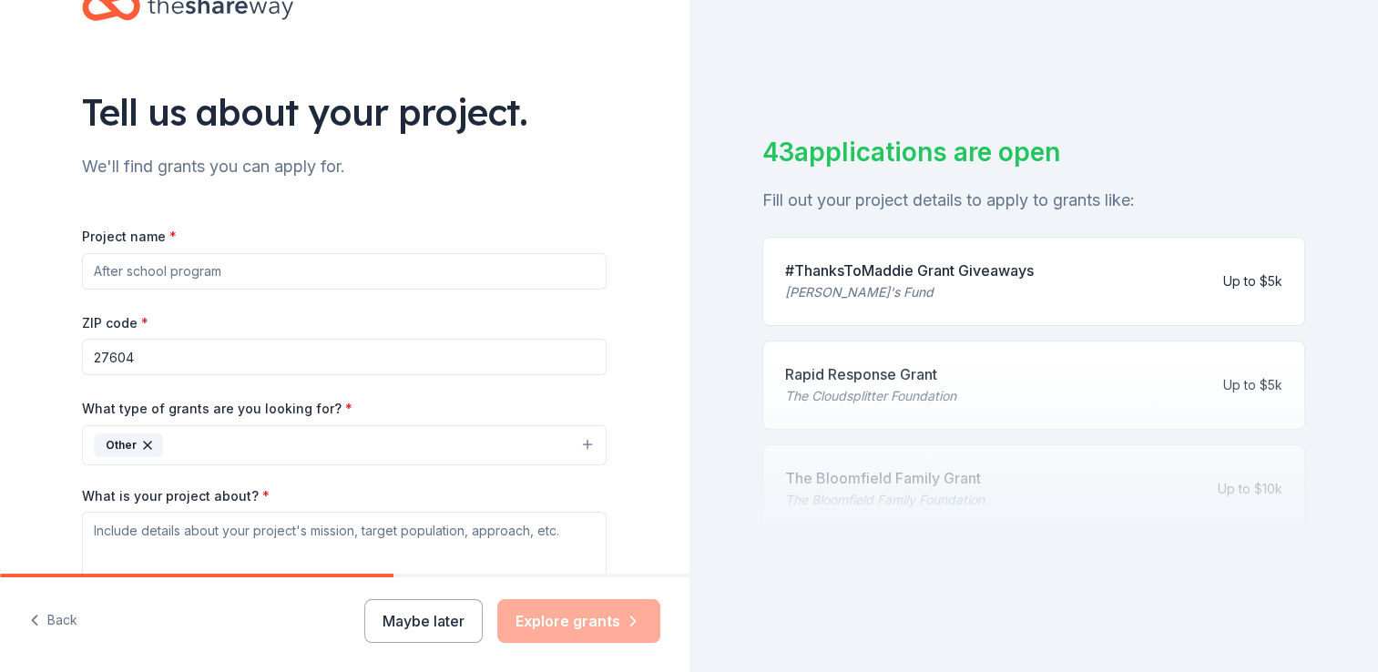
scroll to position [0, 0]
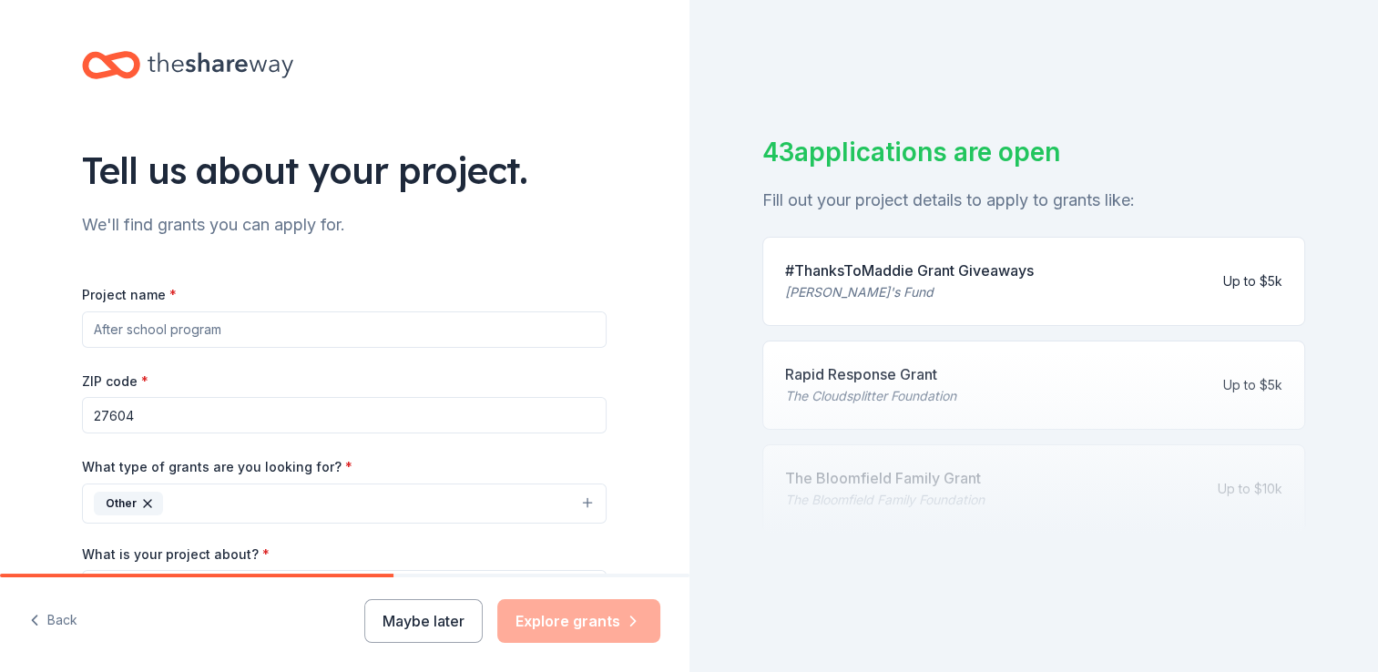
click at [126, 341] on input "Project name *" at bounding box center [344, 329] width 525 height 36
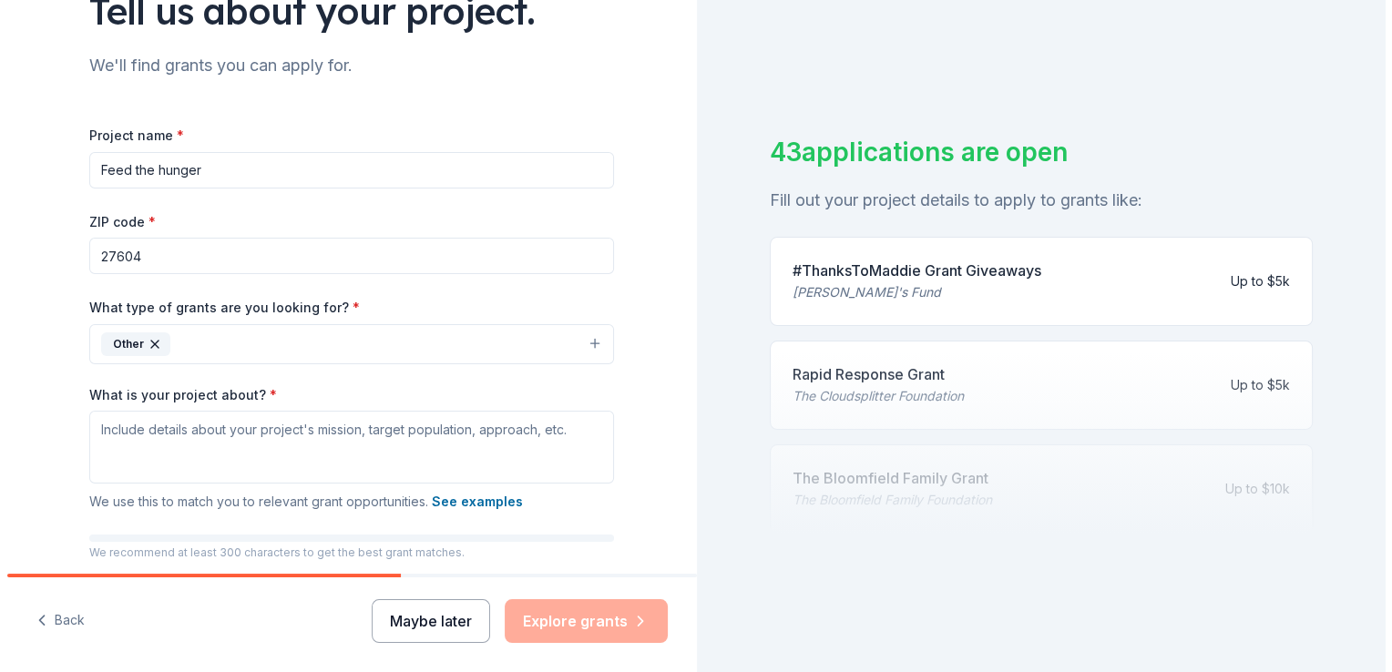
scroll to position [299, 0]
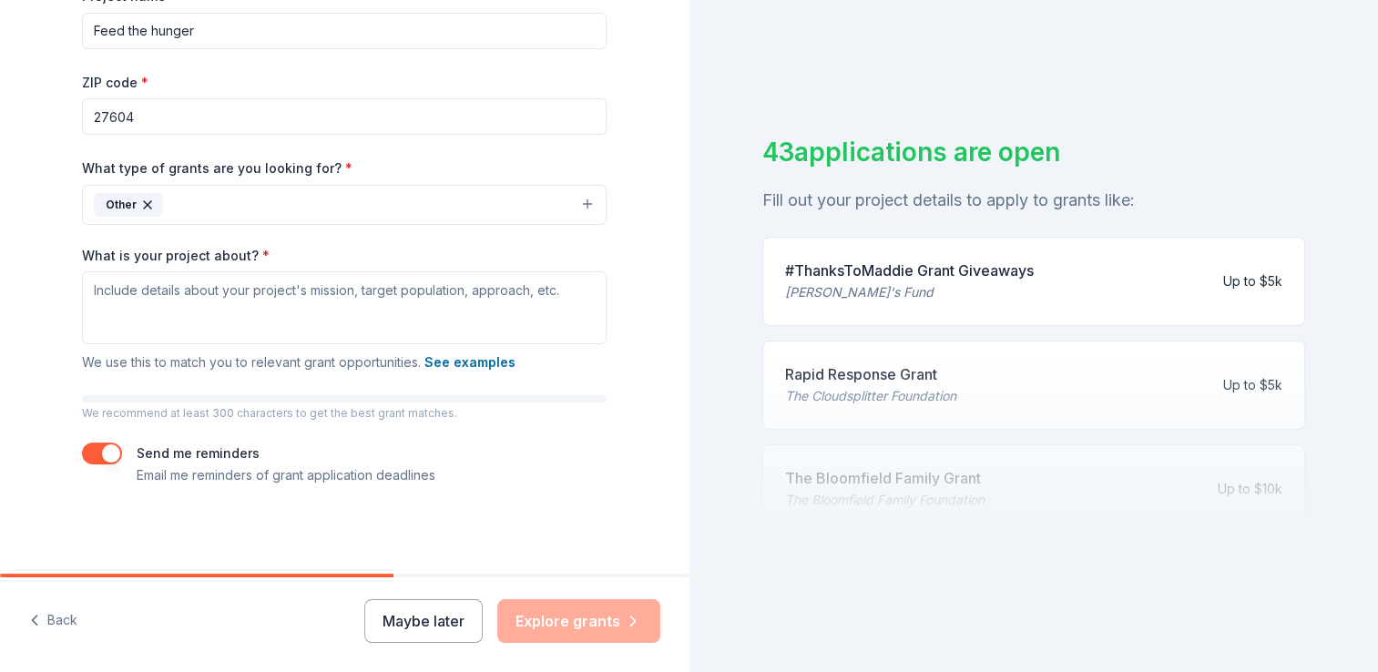
type input "Feed the hunger"
click at [240, 291] on textarea "What is your project about? *" at bounding box center [344, 307] width 525 height 73
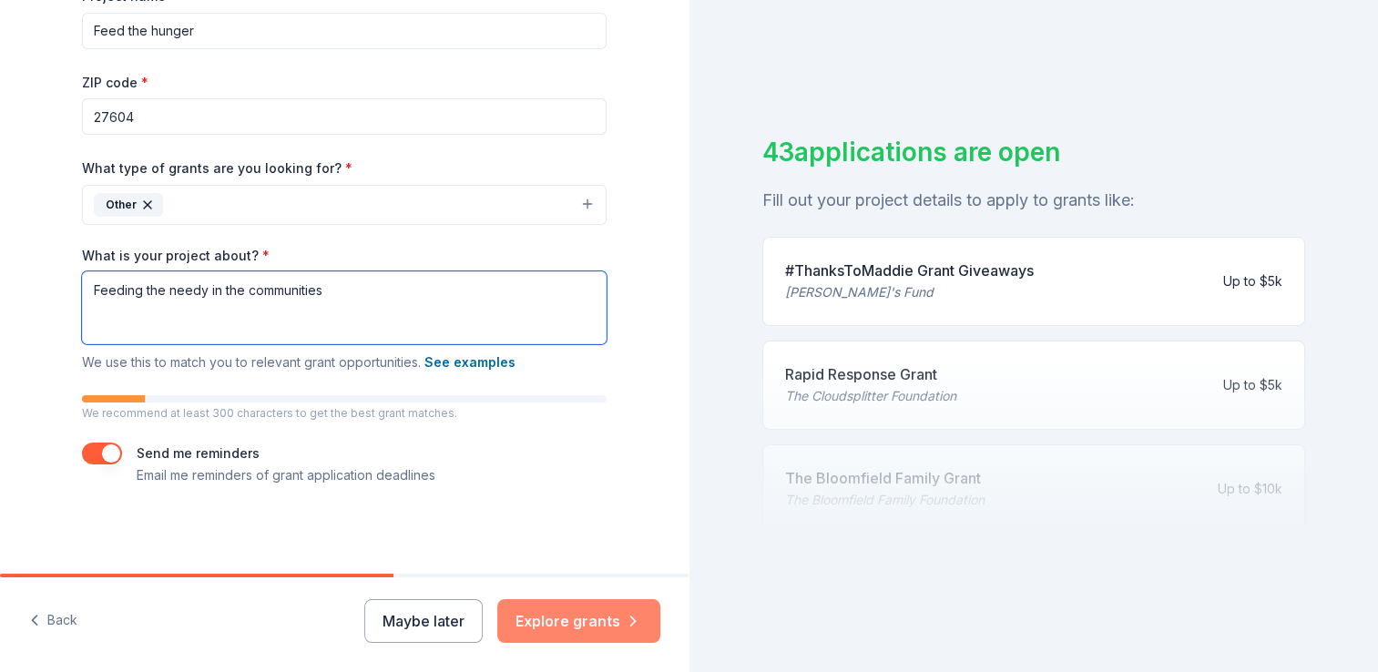
type textarea "Feeding the needy in the communities"
click at [528, 619] on button "Explore grants" at bounding box center [578, 621] width 163 height 44
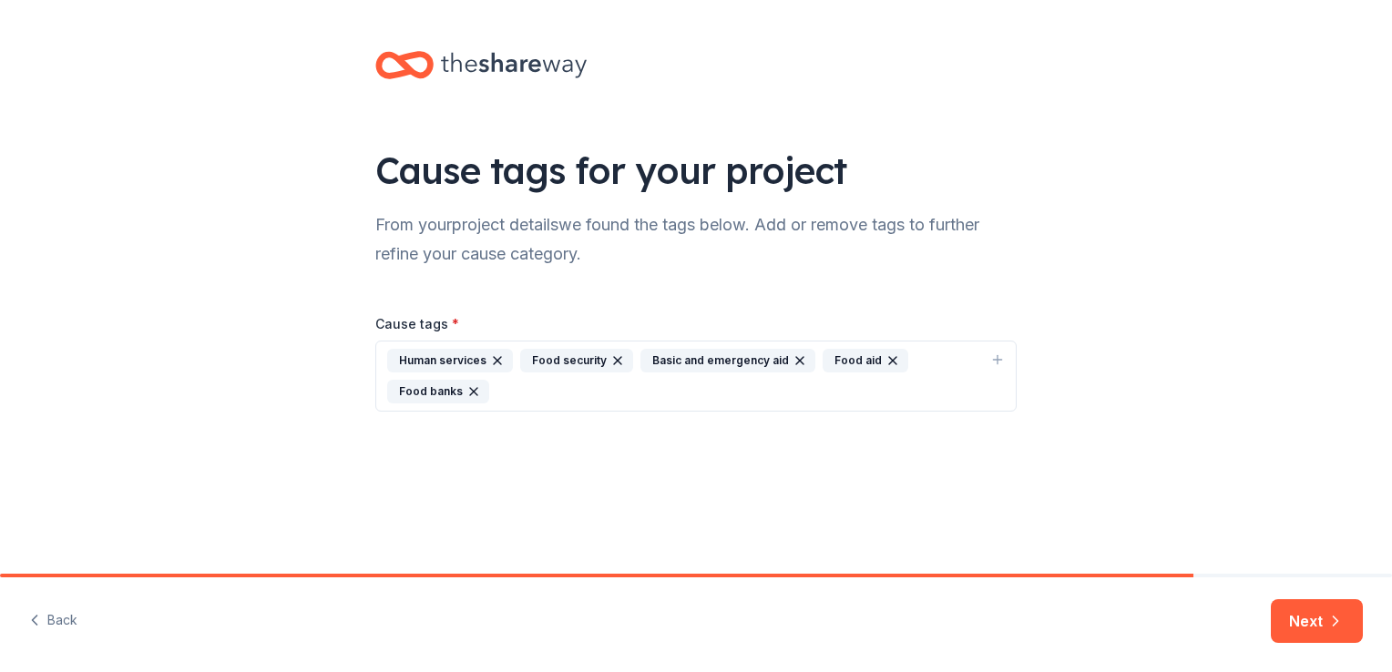
click at [569, 362] on div "Food security" at bounding box center [576, 361] width 113 height 24
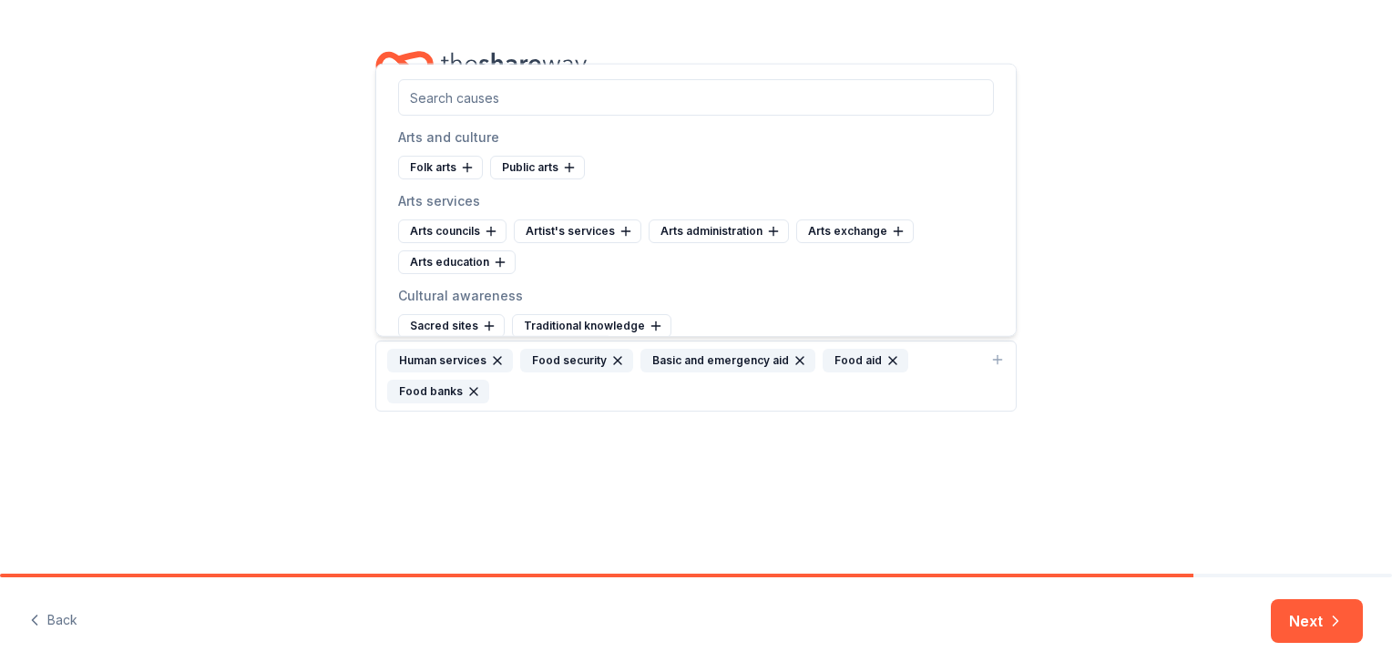
click at [614, 360] on icon "button" at bounding box center [617, 360] width 7 height 7
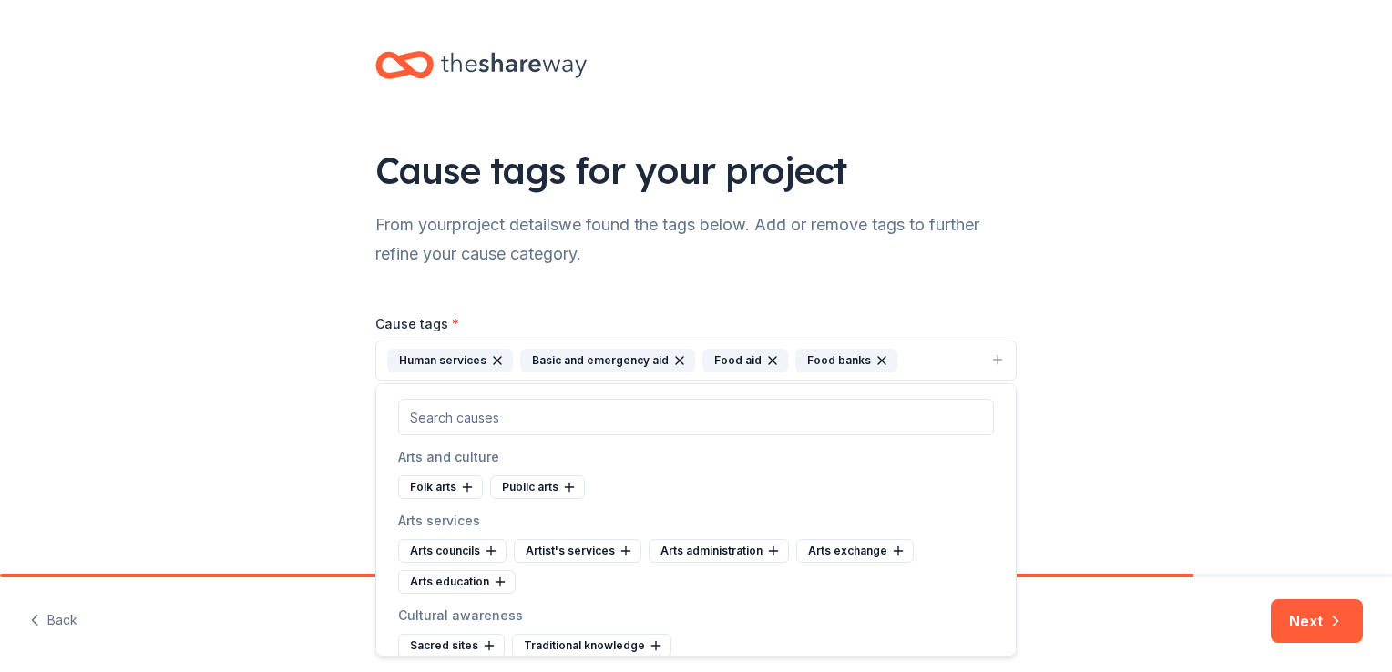
click at [493, 355] on icon "button" at bounding box center [497, 360] width 15 height 15
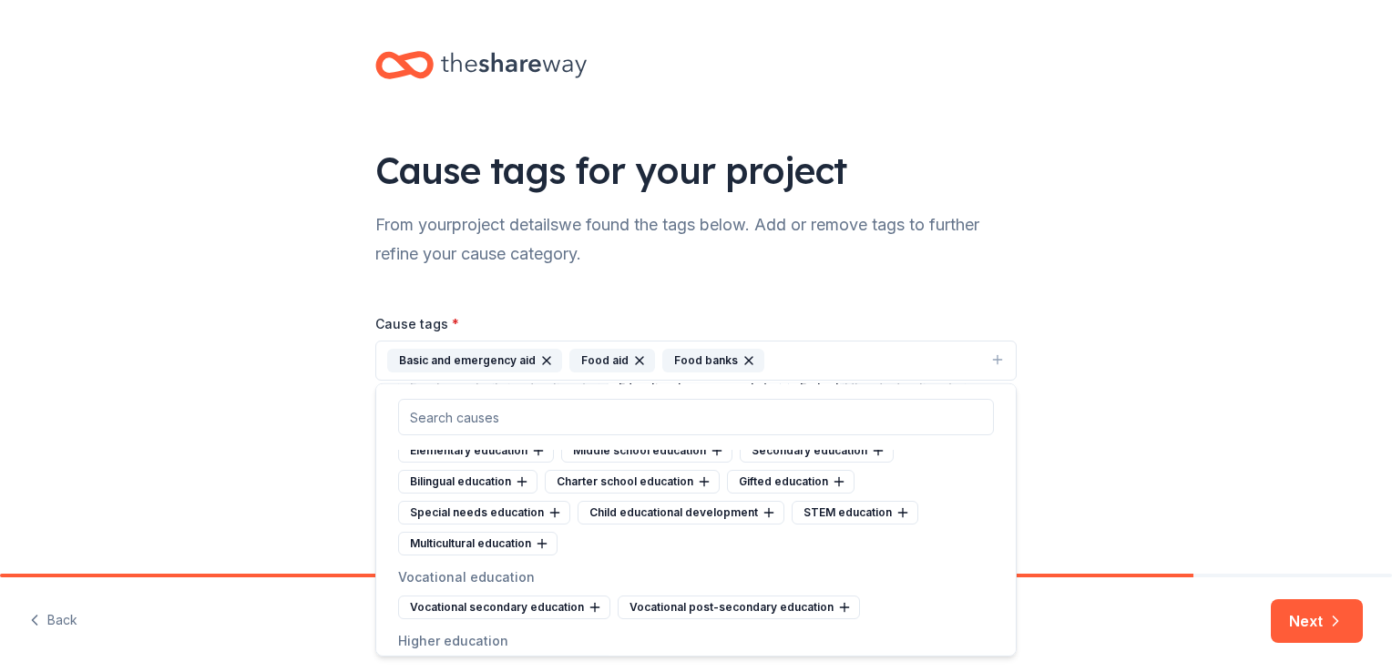
scroll to position [797, 0]
click at [1318, 621] on button "Next" at bounding box center [1317, 621] width 92 height 44
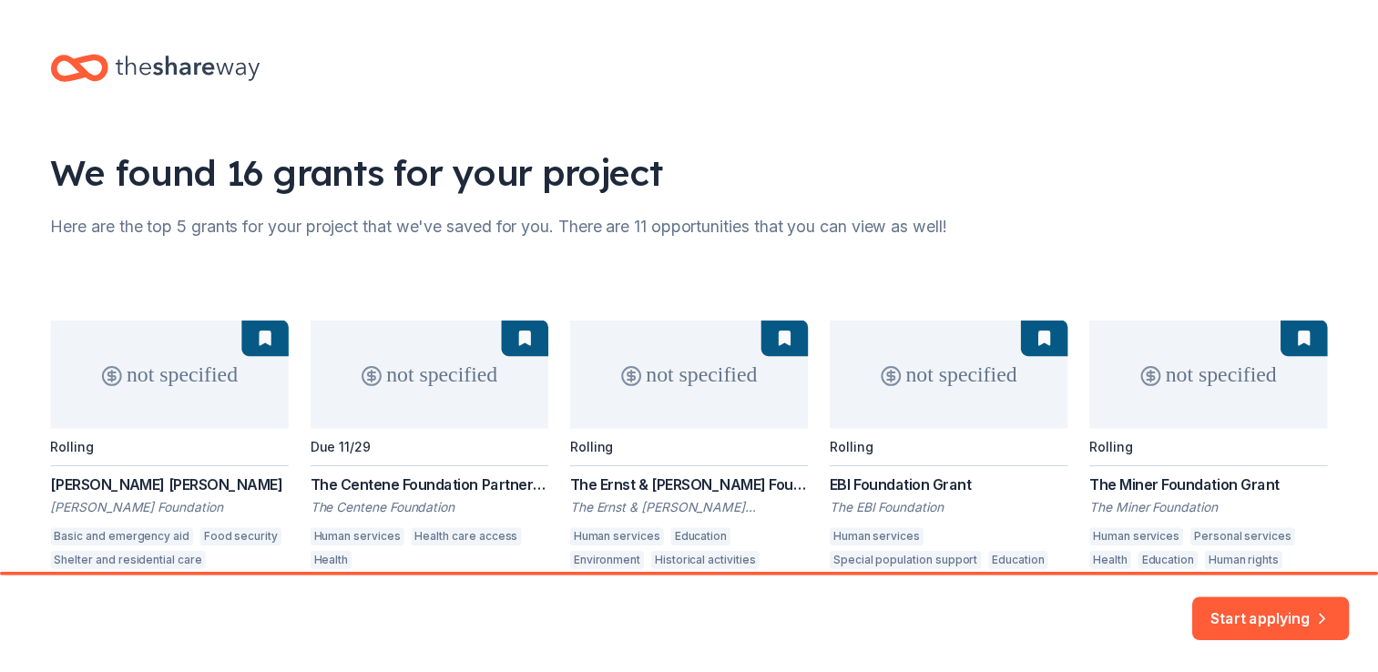
scroll to position [105, 0]
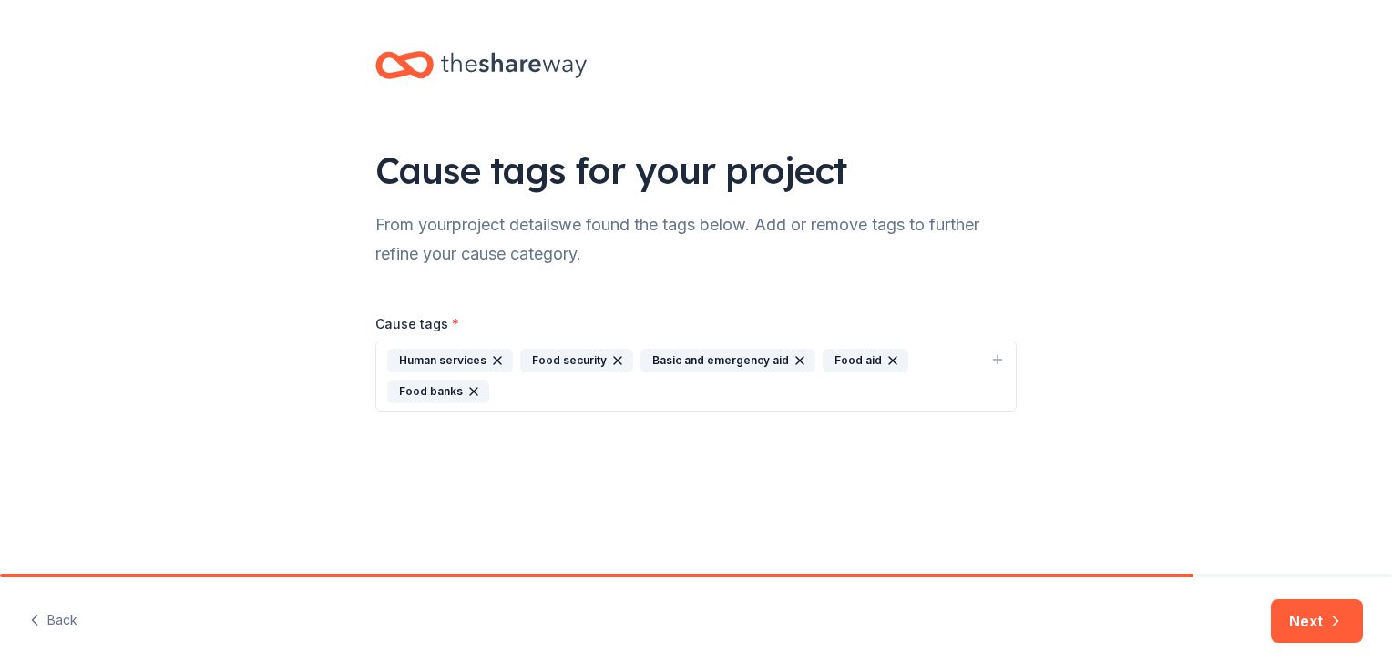
click at [1279, 83] on div "Cause tags for your project From your project details we found the tags below. …" at bounding box center [696, 249] width 1392 height 499
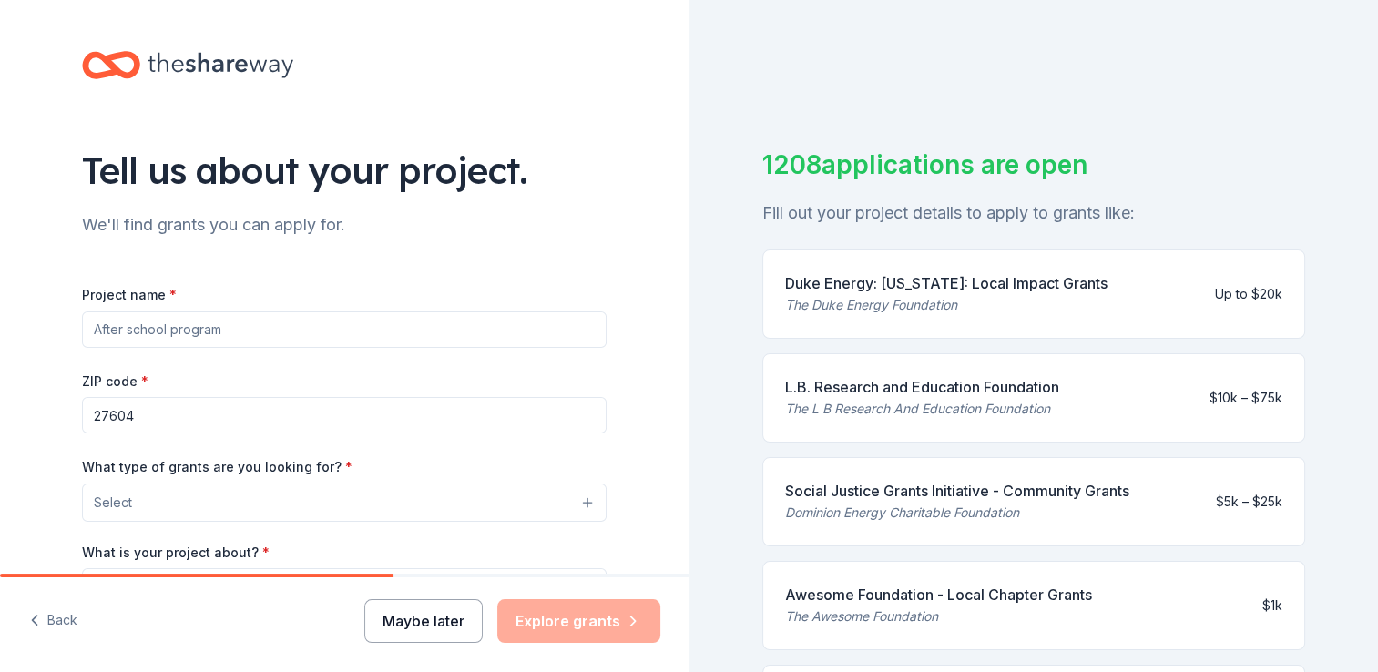
click at [445, 607] on button "Maybe later" at bounding box center [423, 621] width 118 height 44
click at [444, 621] on div "Maybe later Explore grants" at bounding box center [512, 621] width 296 height 44
click at [444, 621] on button "Maybe later" at bounding box center [423, 621] width 118 height 44
click at [148, 328] on input "Project name *" at bounding box center [344, 329] width 525 height 36
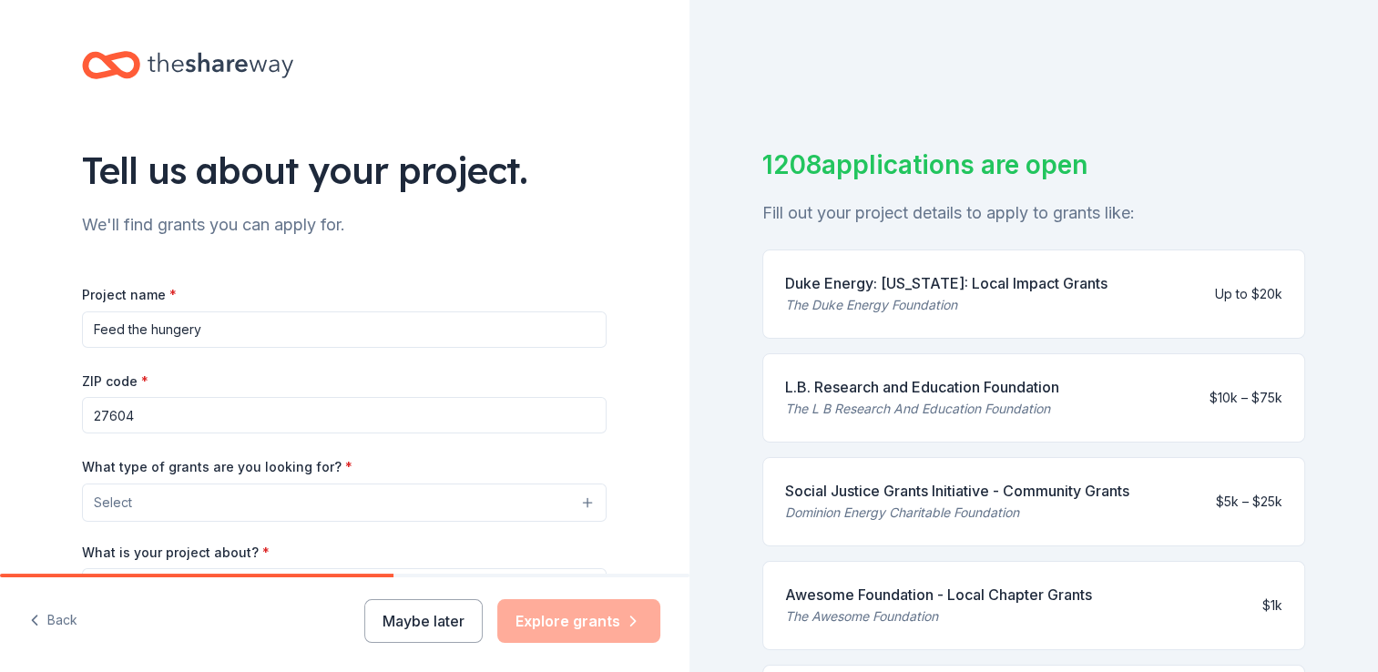
type input "Feed the hungery"
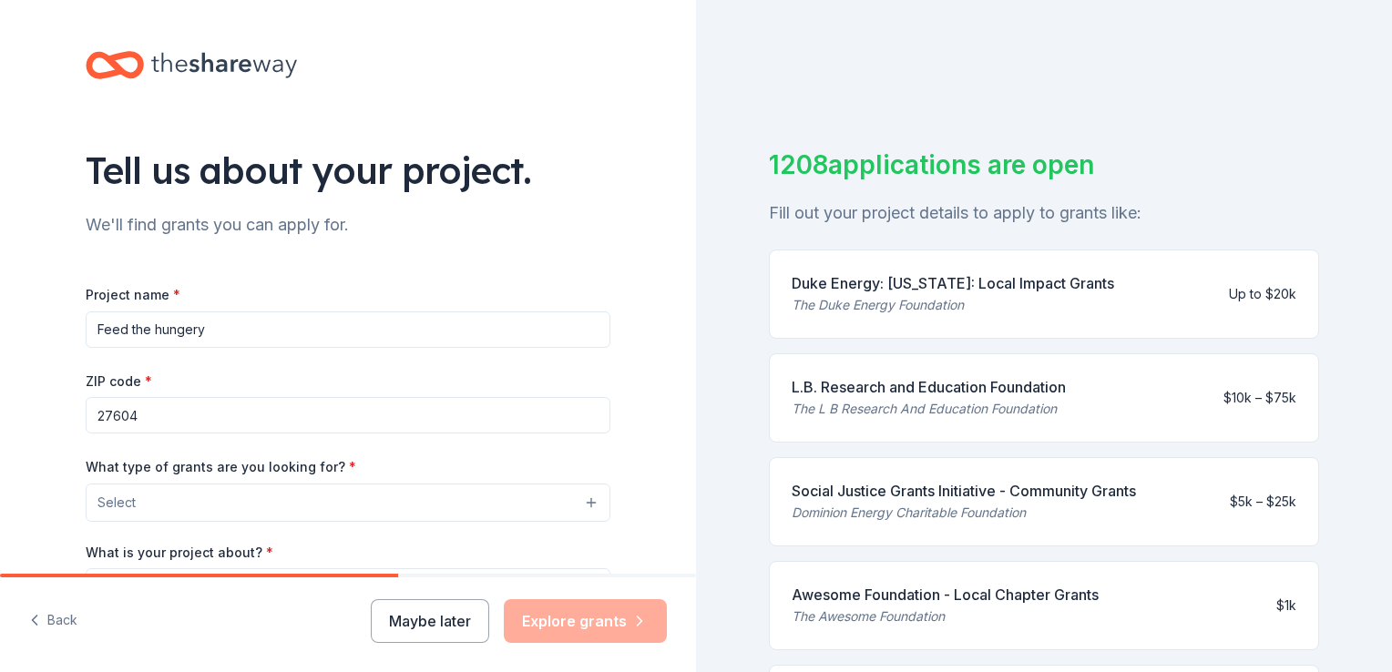
click at [245, 498] on button "Select" at bounding box center [348, 503] width 525 height 38
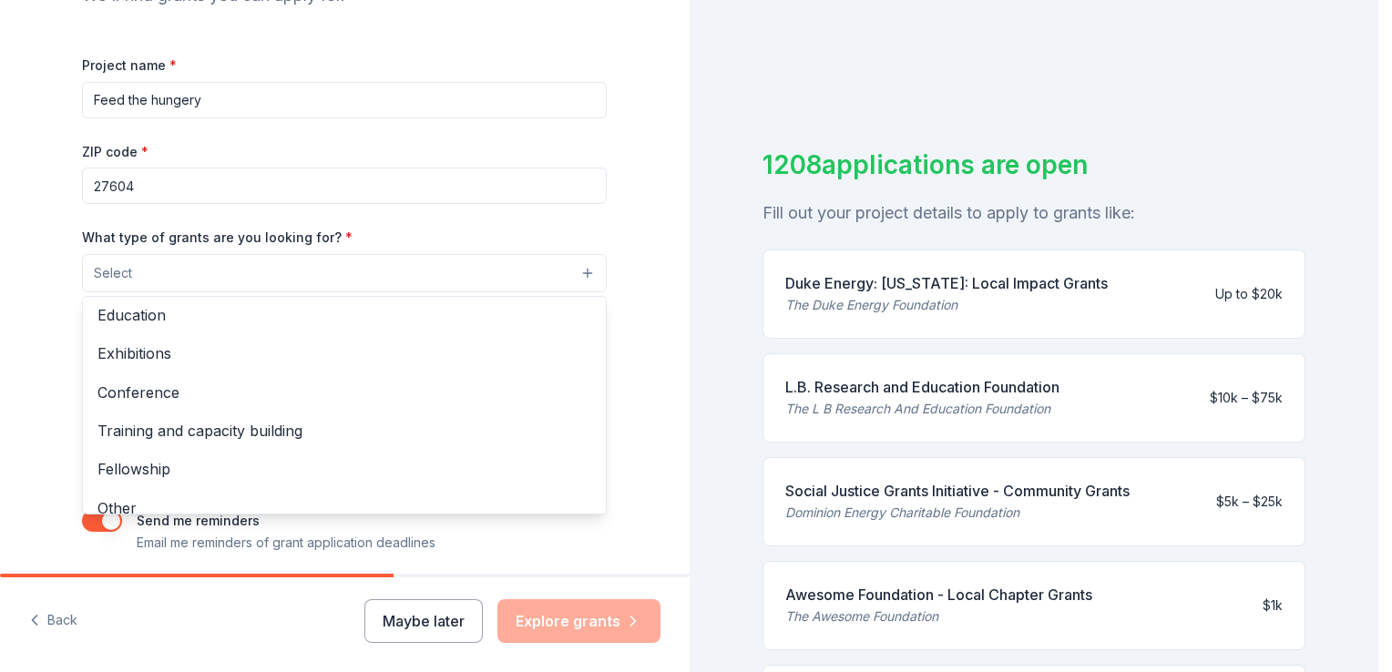
scroll to position [215, 0]
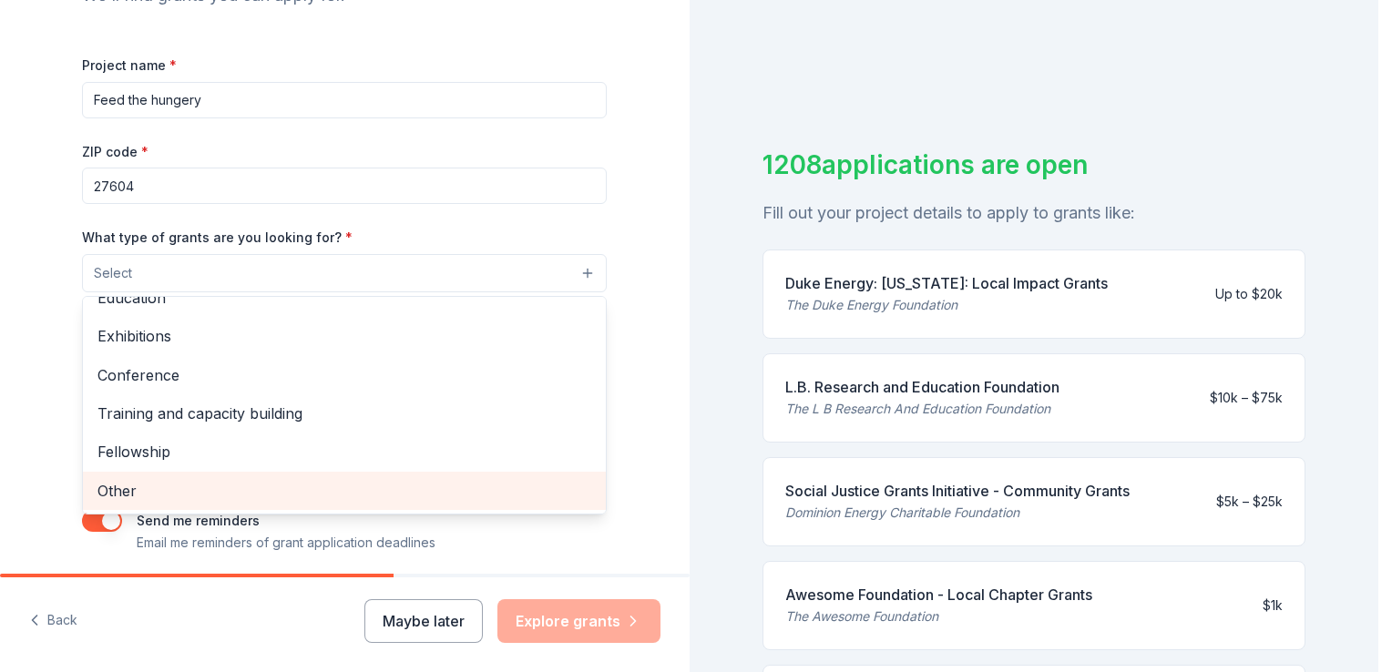
click at [171, 496] on span "Other" at bounding box center [344, 491] width 494 height 24
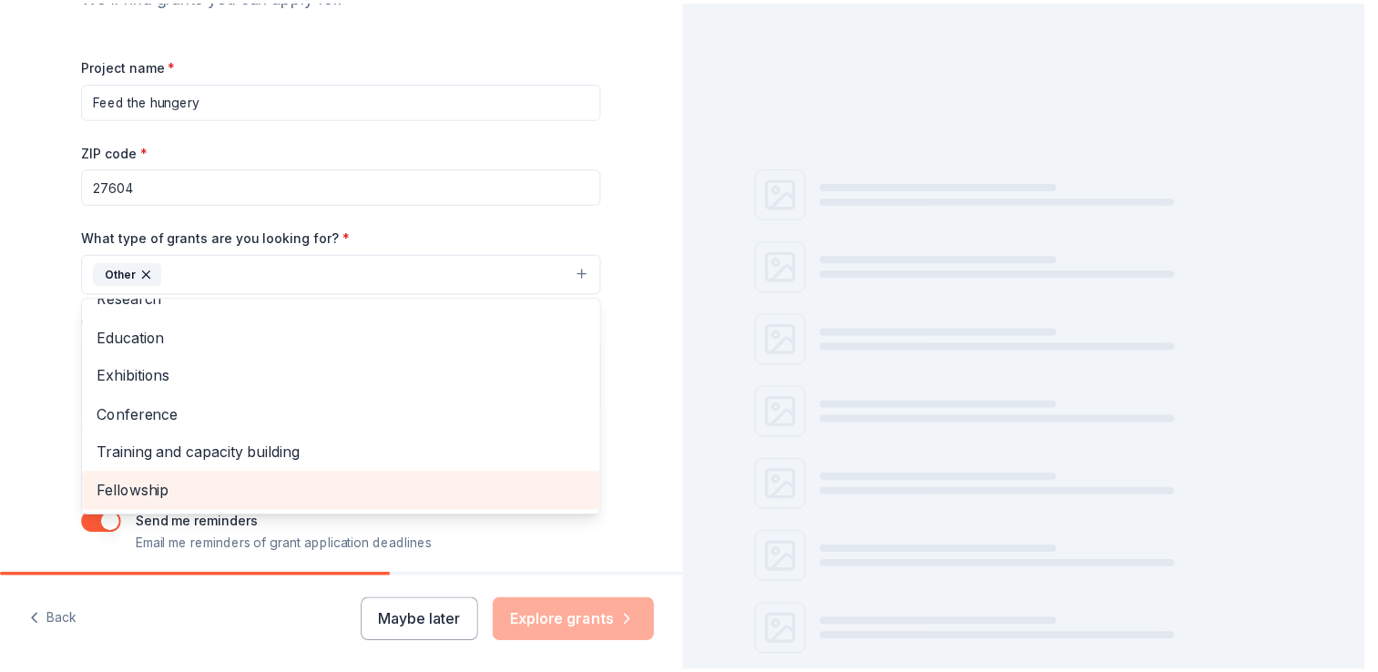
scroll to position [176, 0]
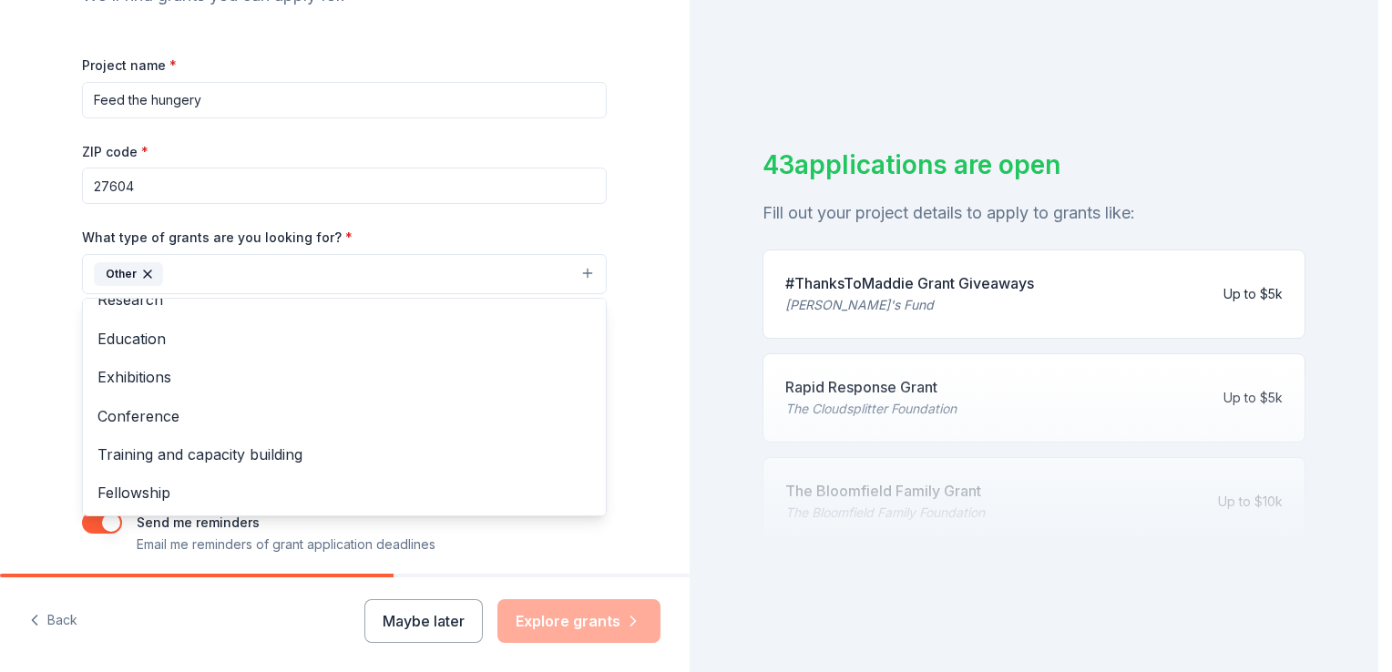
click at [393, 179] on div "Project name * Feed the hungery ZIP code * 27604 What type of grants are you lo…" at bounding box center [344, 305] width 525 height 502
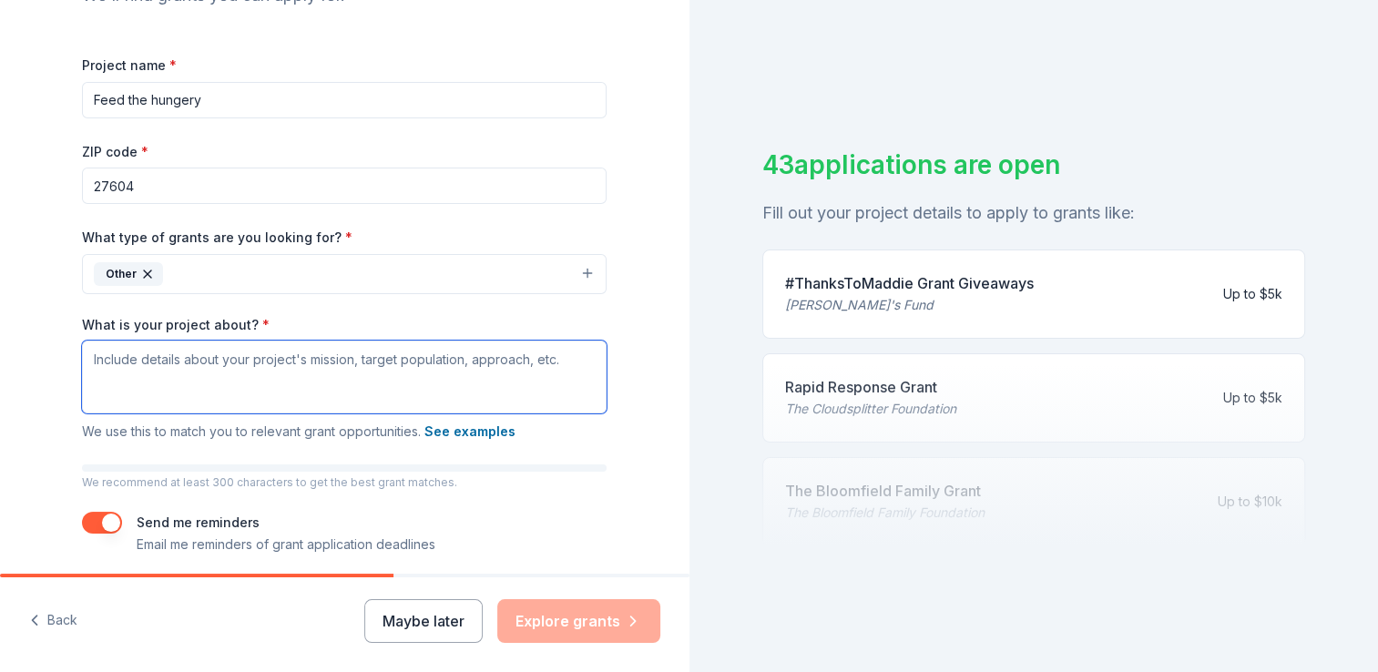
click at [288, 359] on textarea "What is your project about? *" at bounding box center [344, 377] width 525 height 73
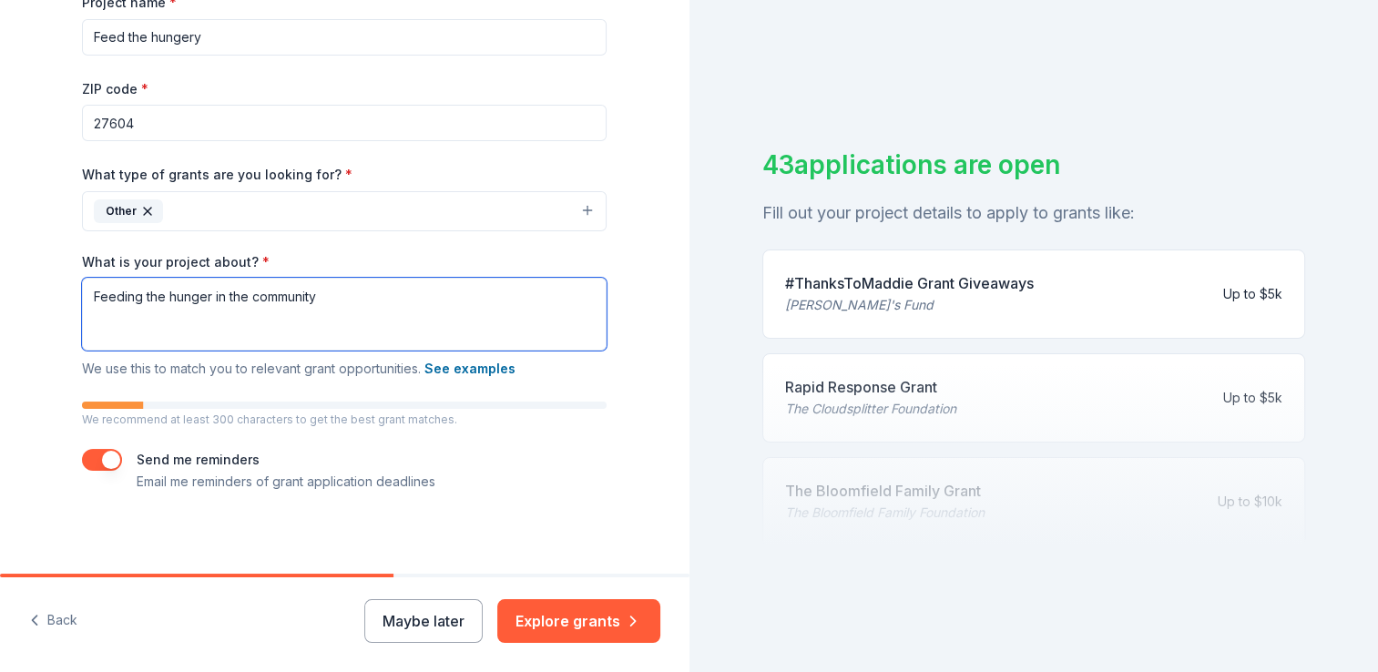
scroll to position [299, 0]
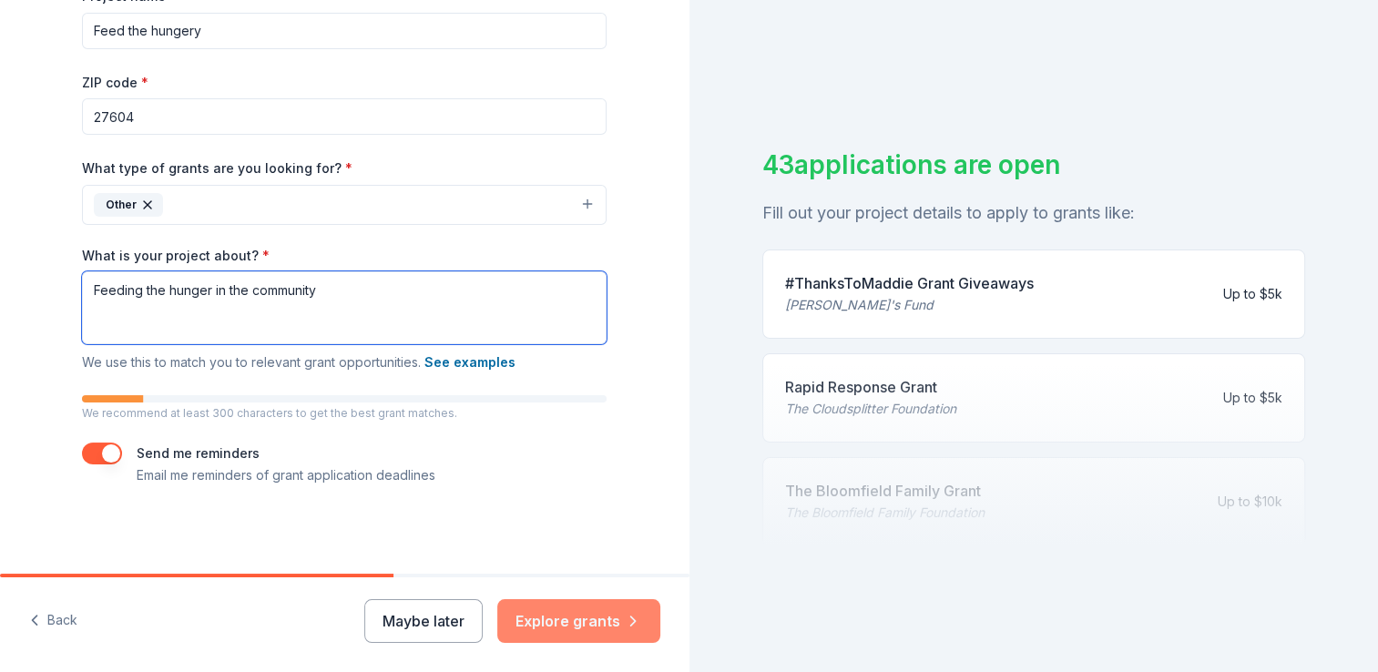
type textarea "Feeding the hunger in the community"
click at [539, 623] on button "Explore grants" at bounding box center [578, 621] width 163 height 44
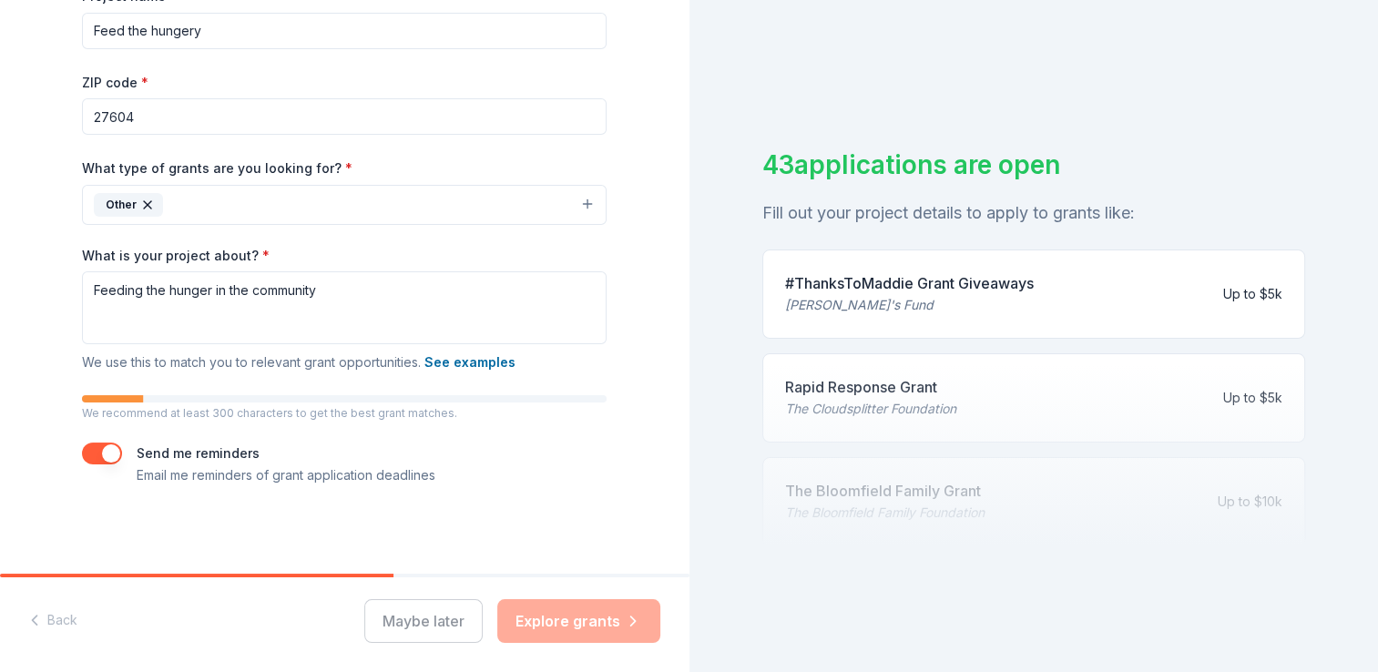
click at [551, 626] on div "Maybe later Explore grants" at bounding box center [512, 621] width 296 height 44
click at [551, 627] on div "Maybe later Explore grants" at bounding box center [512, 621] width 296 height 44
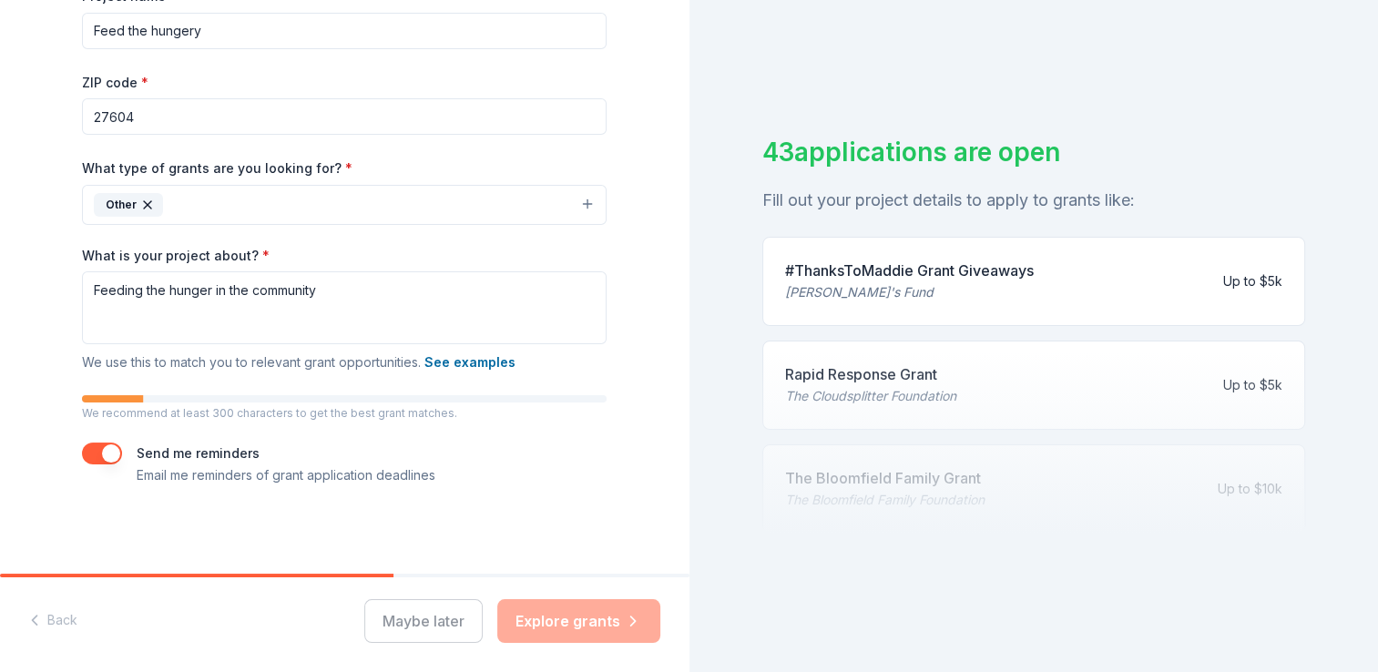
scroll to position [0, 0]
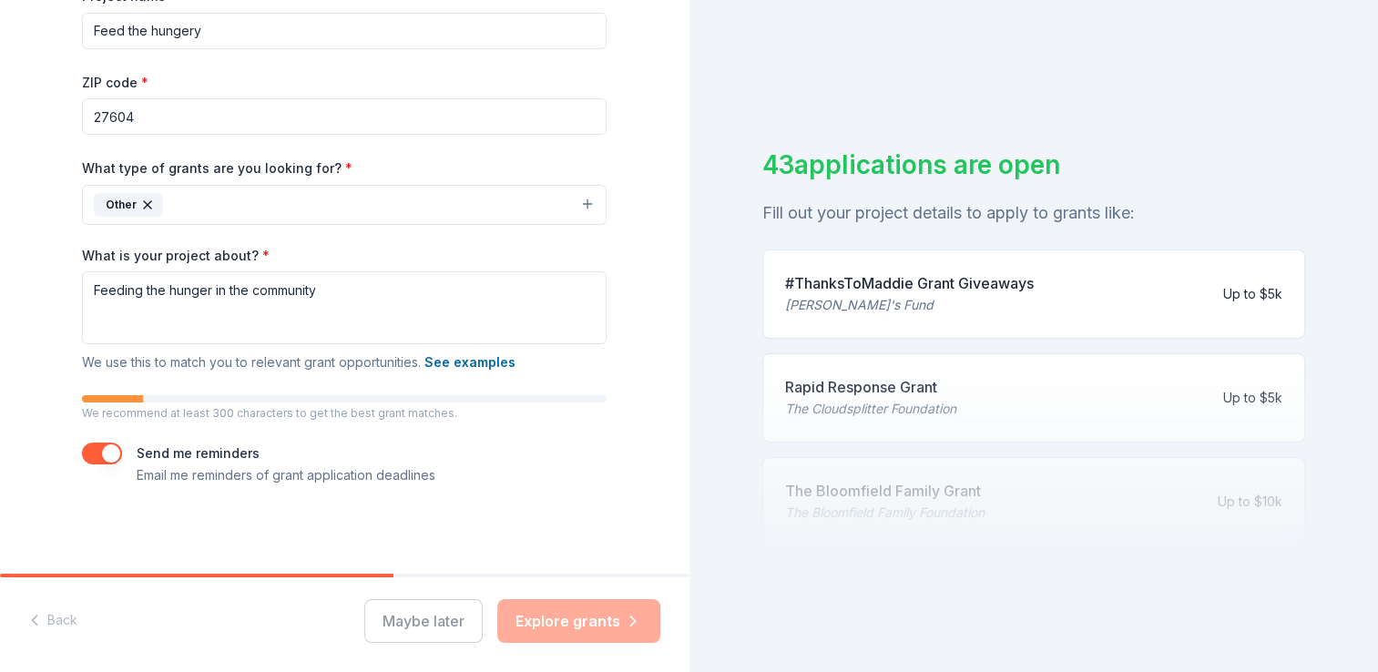
click at [577, 626] on div "Maybe later Explore grants" at bounding box center [512, 621] width 296 height 44
